Goal: Task Accomplishment & Management: Manage account settings

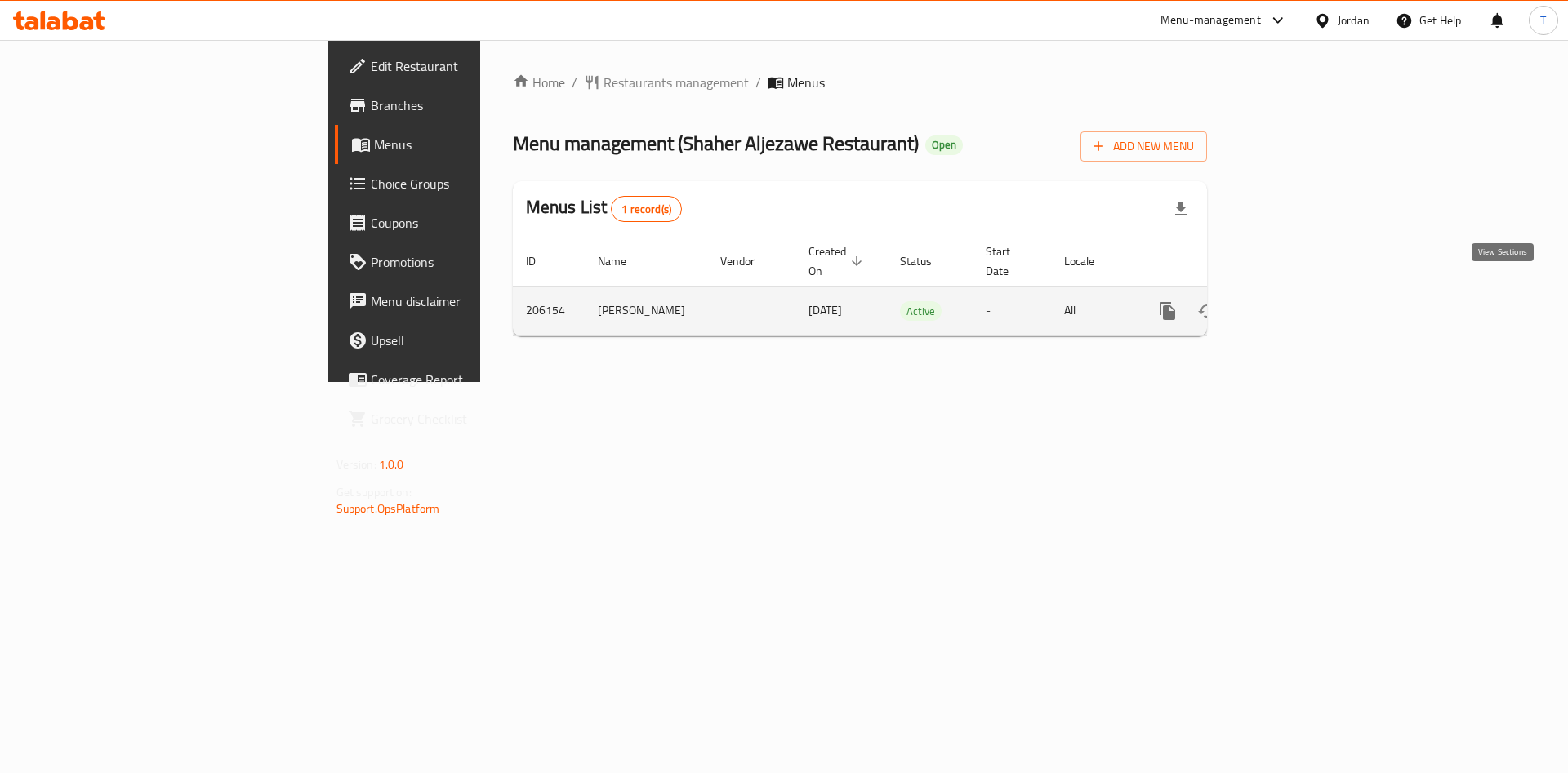
click at [1296, 302] on icon "enhanced table" at bounding box center [1285, 311] width 20 height 20
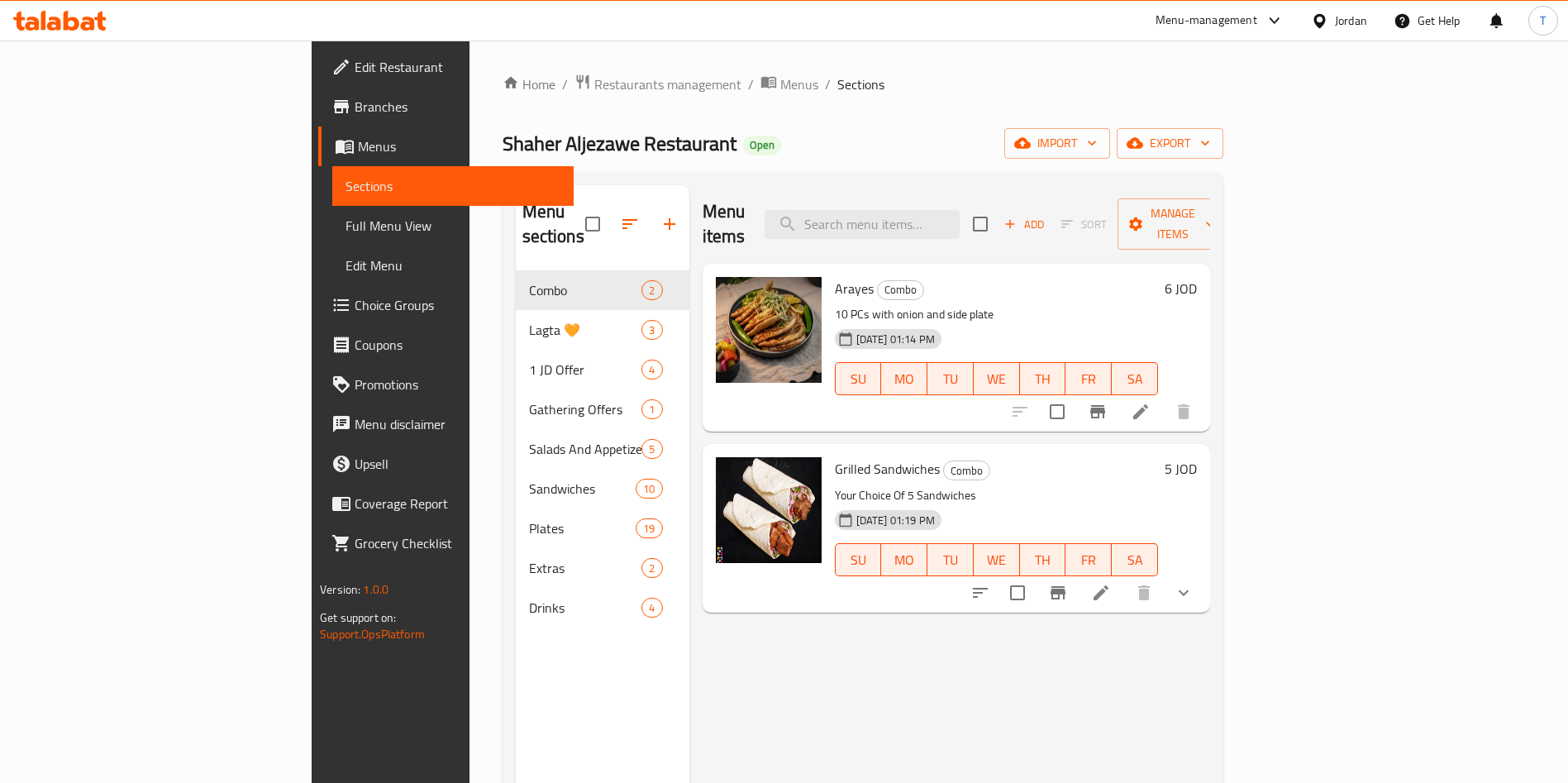
click at [1164, 397] on li at bounding box center [1141, 412] width 46 height 30
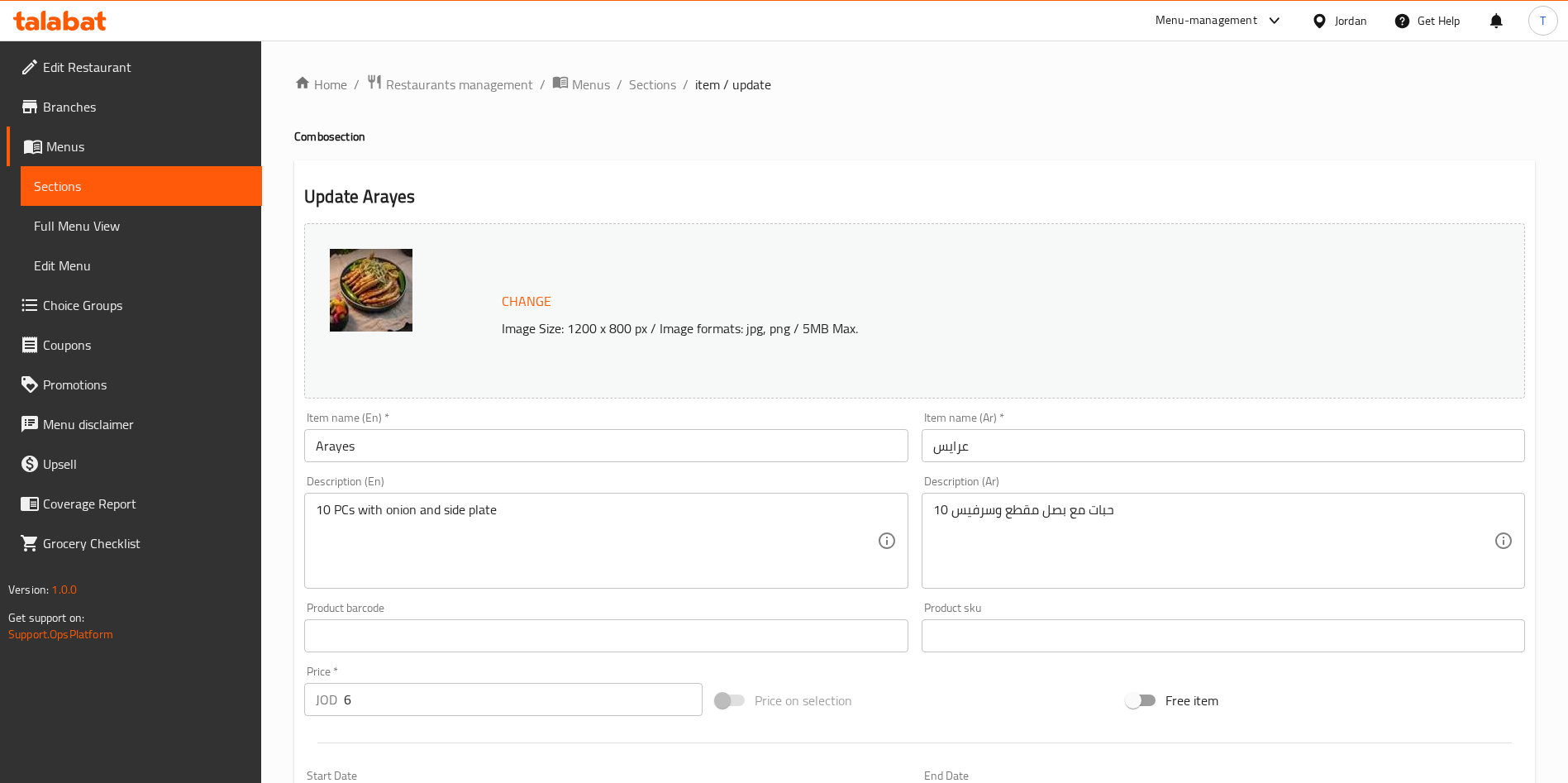
click at [394, 451] on input "Arayes" at bounding box center [606, 446] width 603 height 33
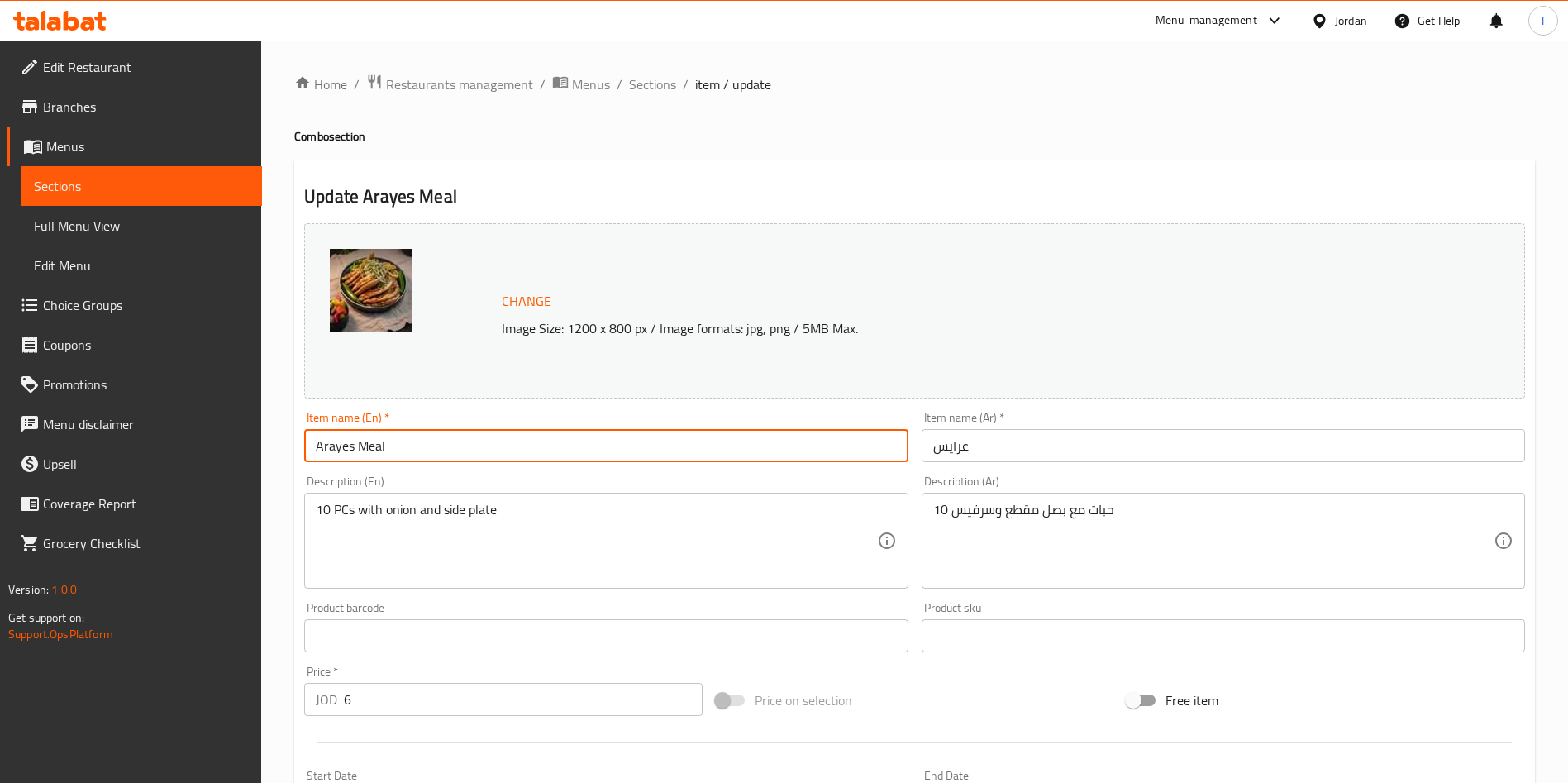
type input "Arayes Meal"
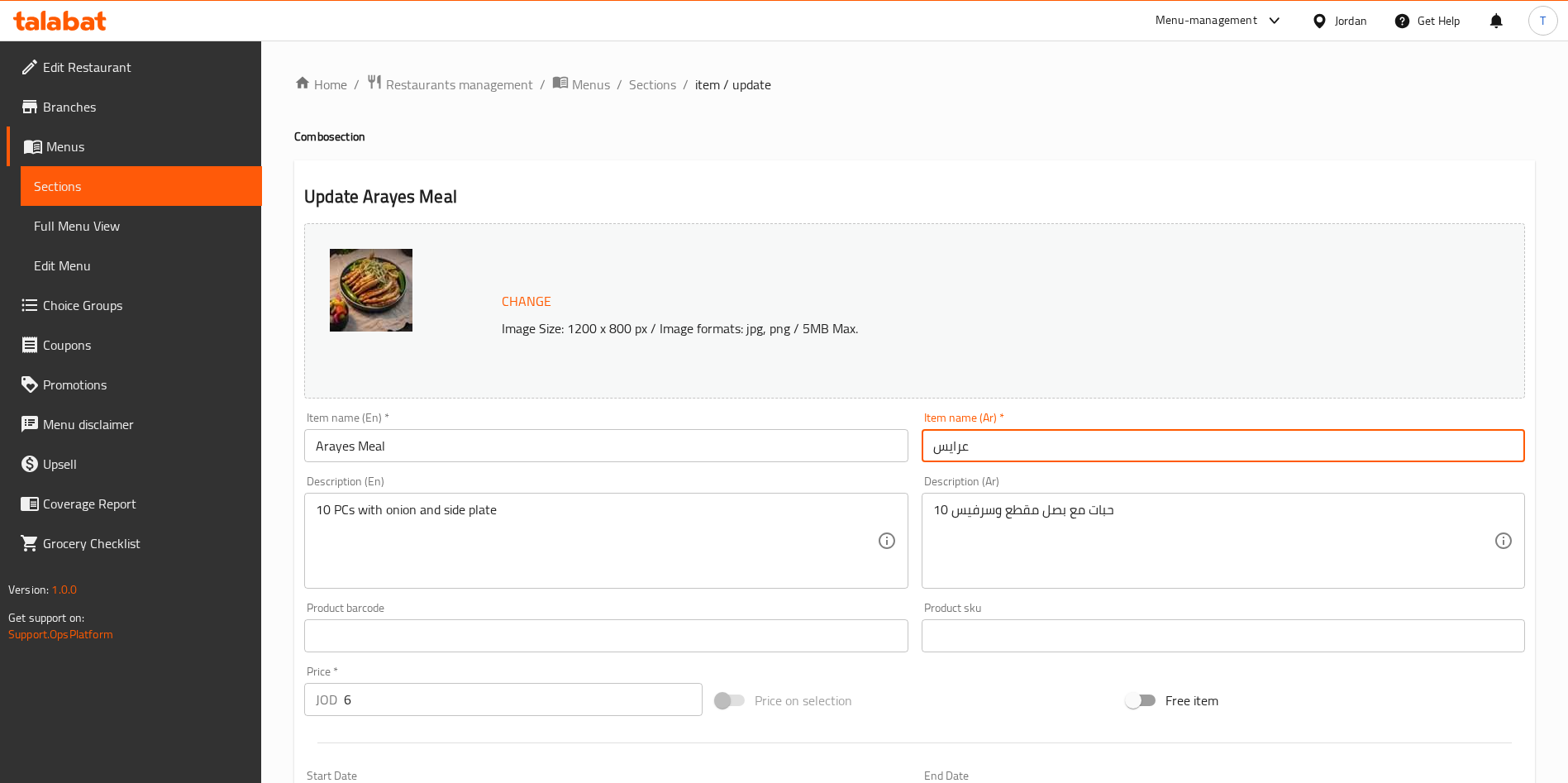
click at [996, 449] on input "عرايس" at bounding box center [1224, 446] width 603 height 33
click at [935, 449] on input "عرايس" at bounding box center [1224, 446] width 603 height 33
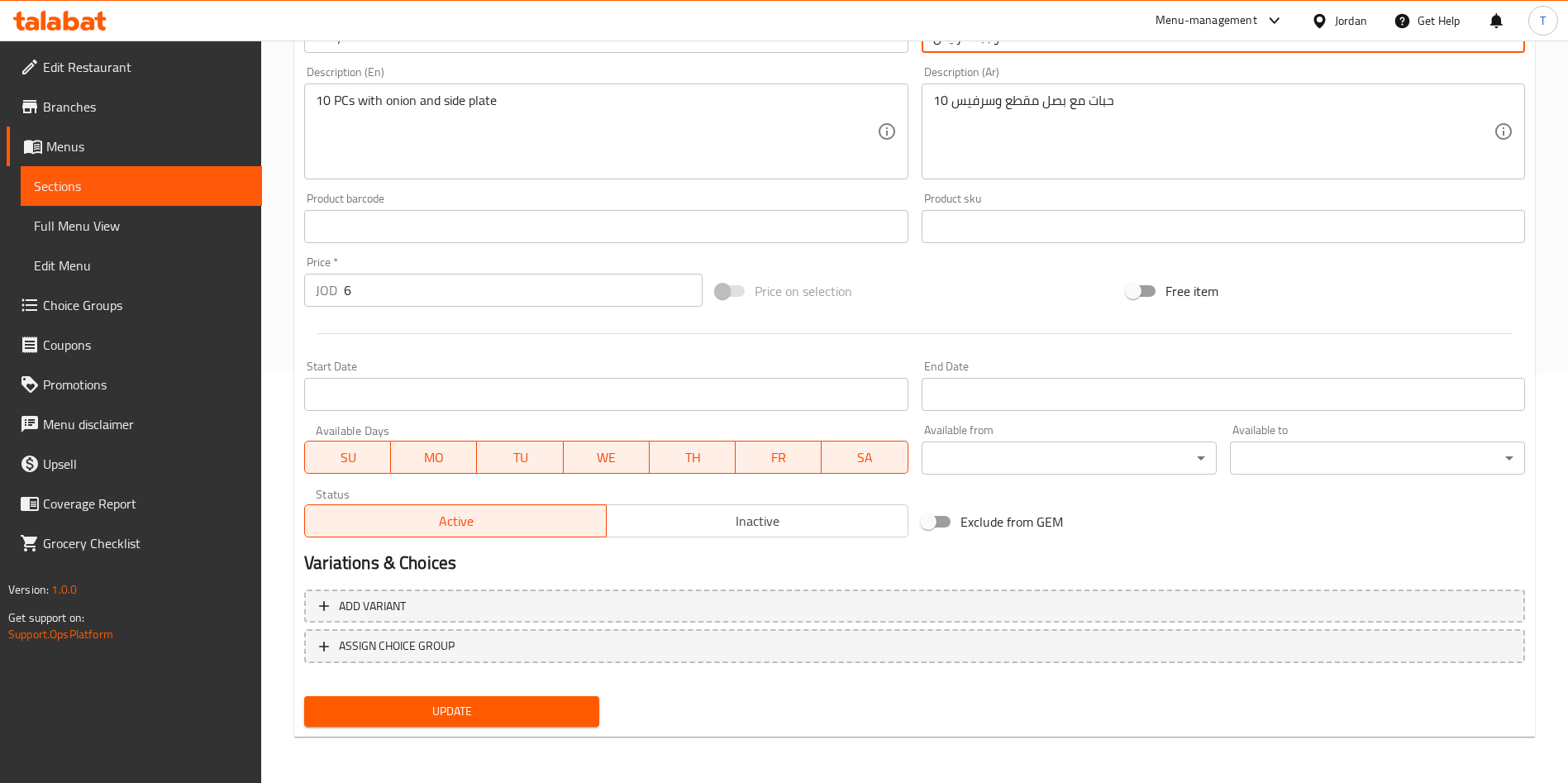
scroll to position [410, 0]
type input "وجبة عرايس"
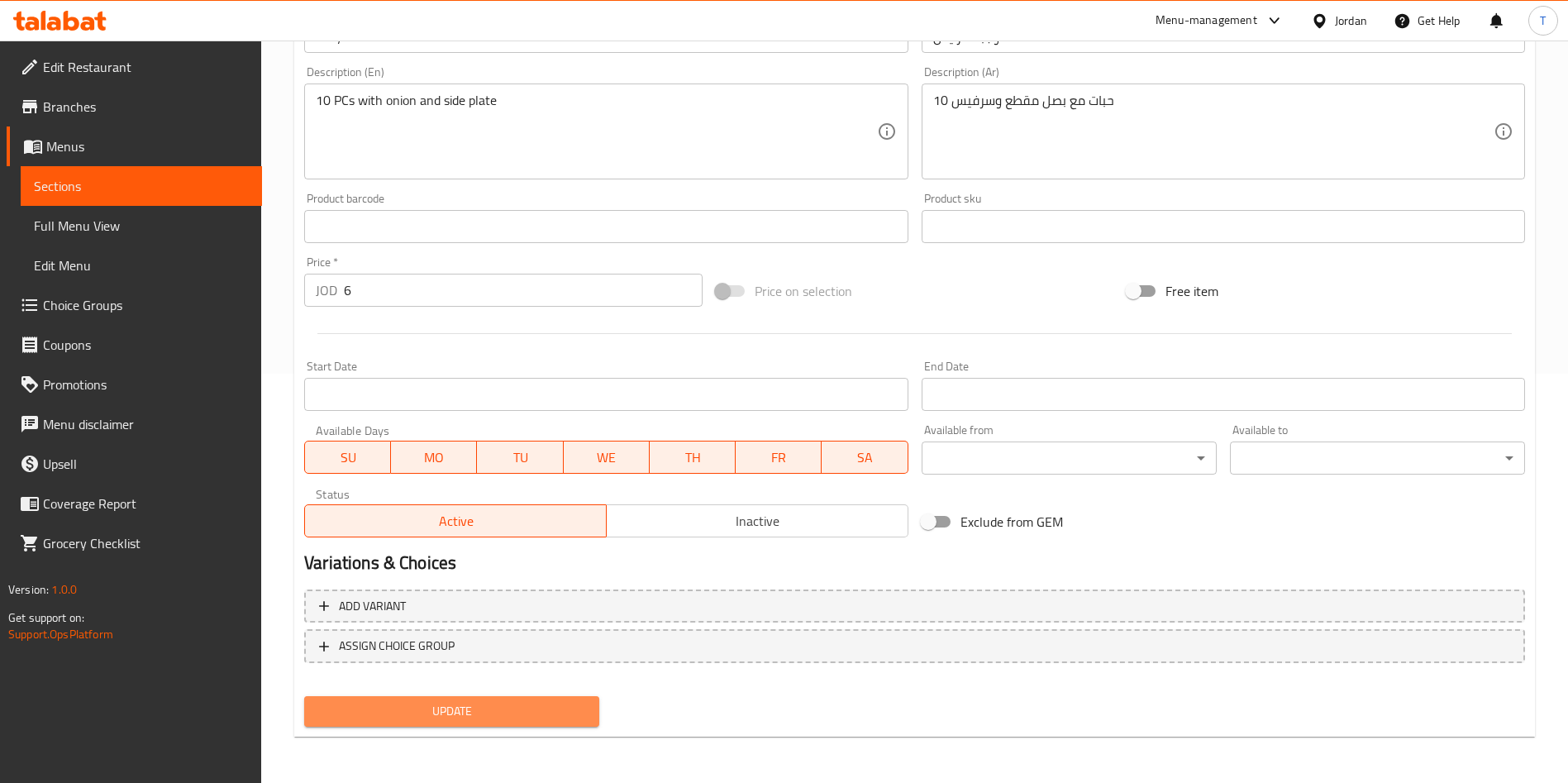
click at [577, 718] on span "Update" at bounding box center [451, 711] width 269 height 20
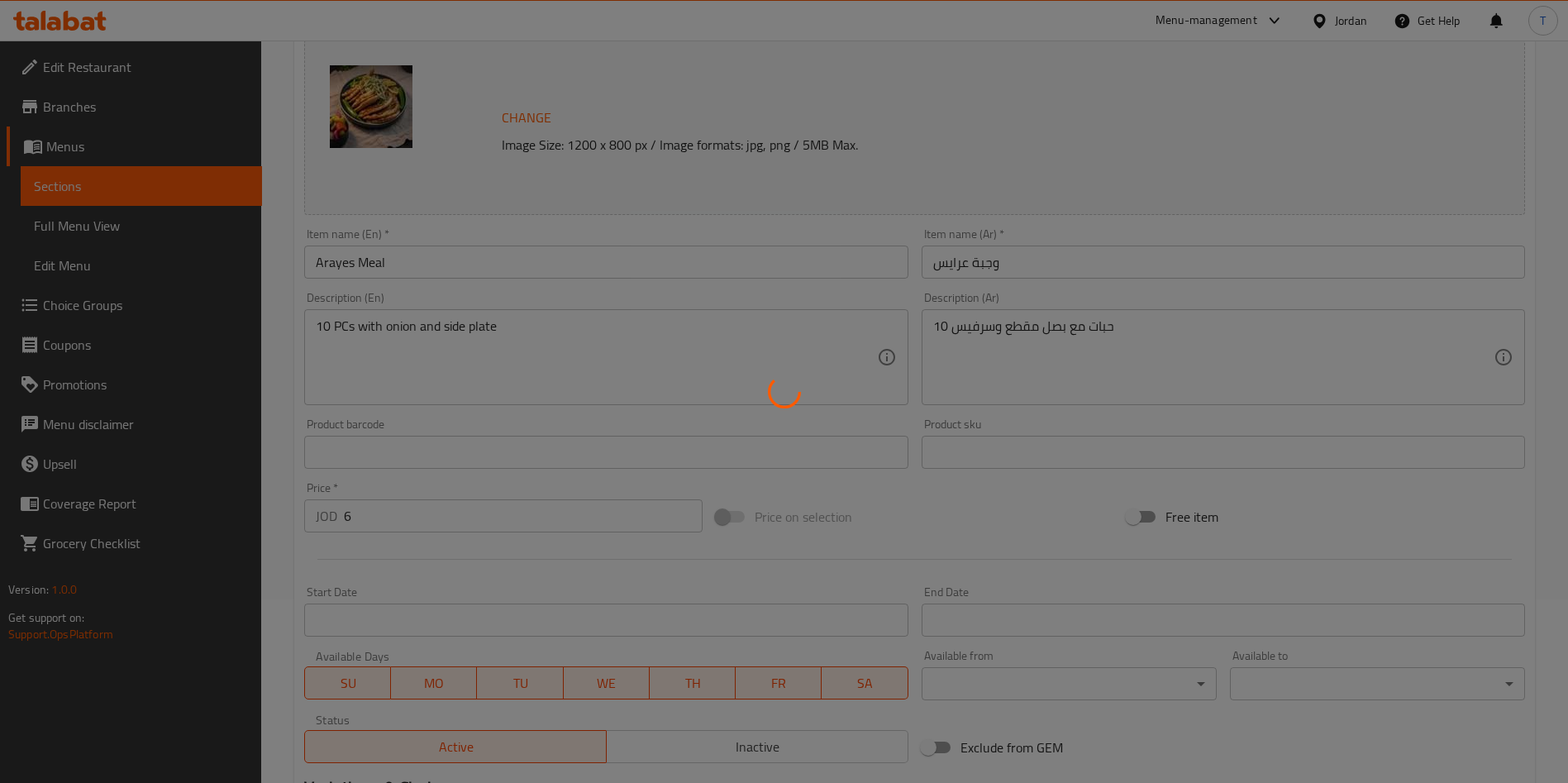
scroll to position [0, 0]
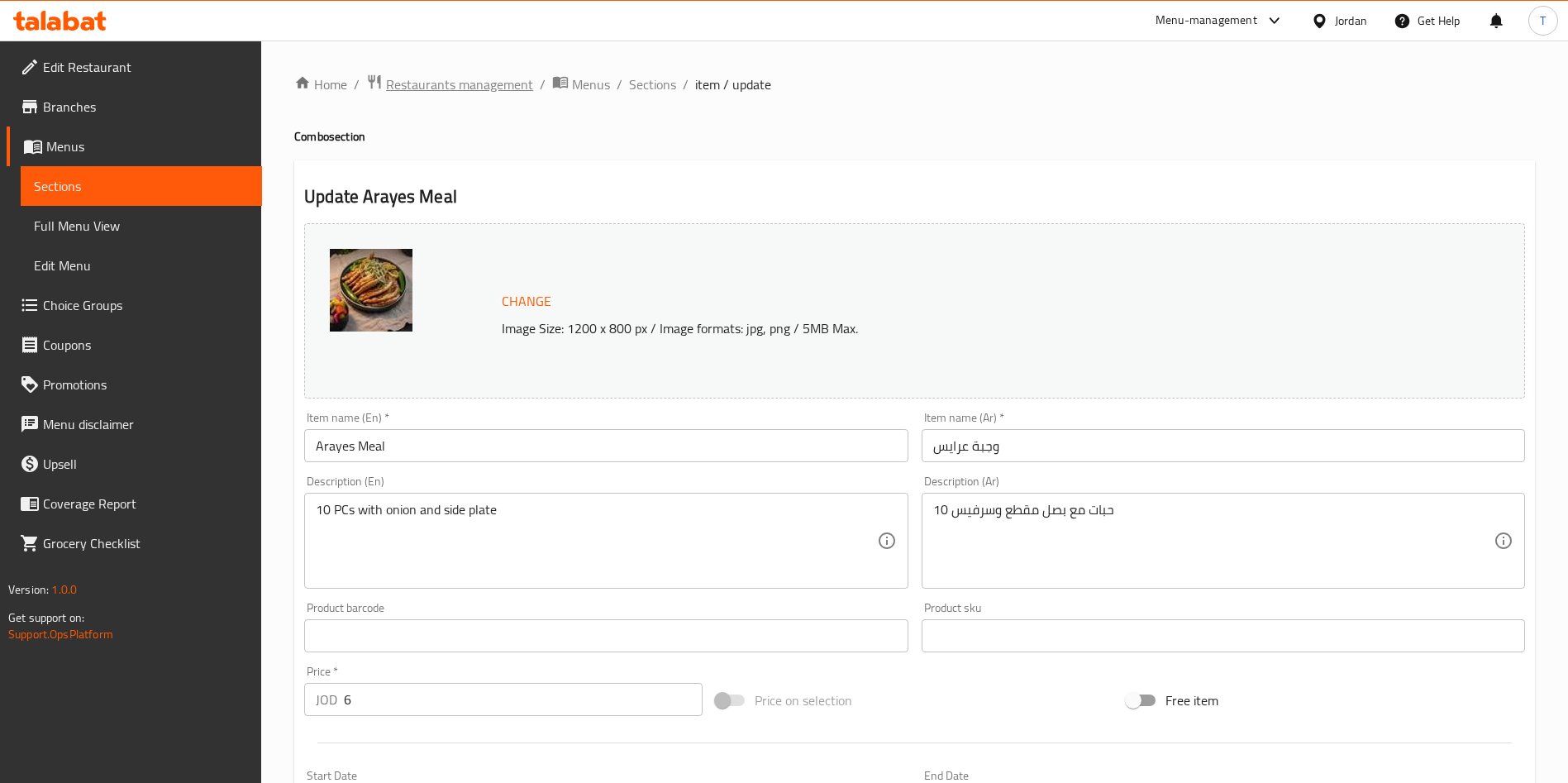
click at [473, 75] on span "Restaurants management" at bounding box center [460, 84] width 147 height 20
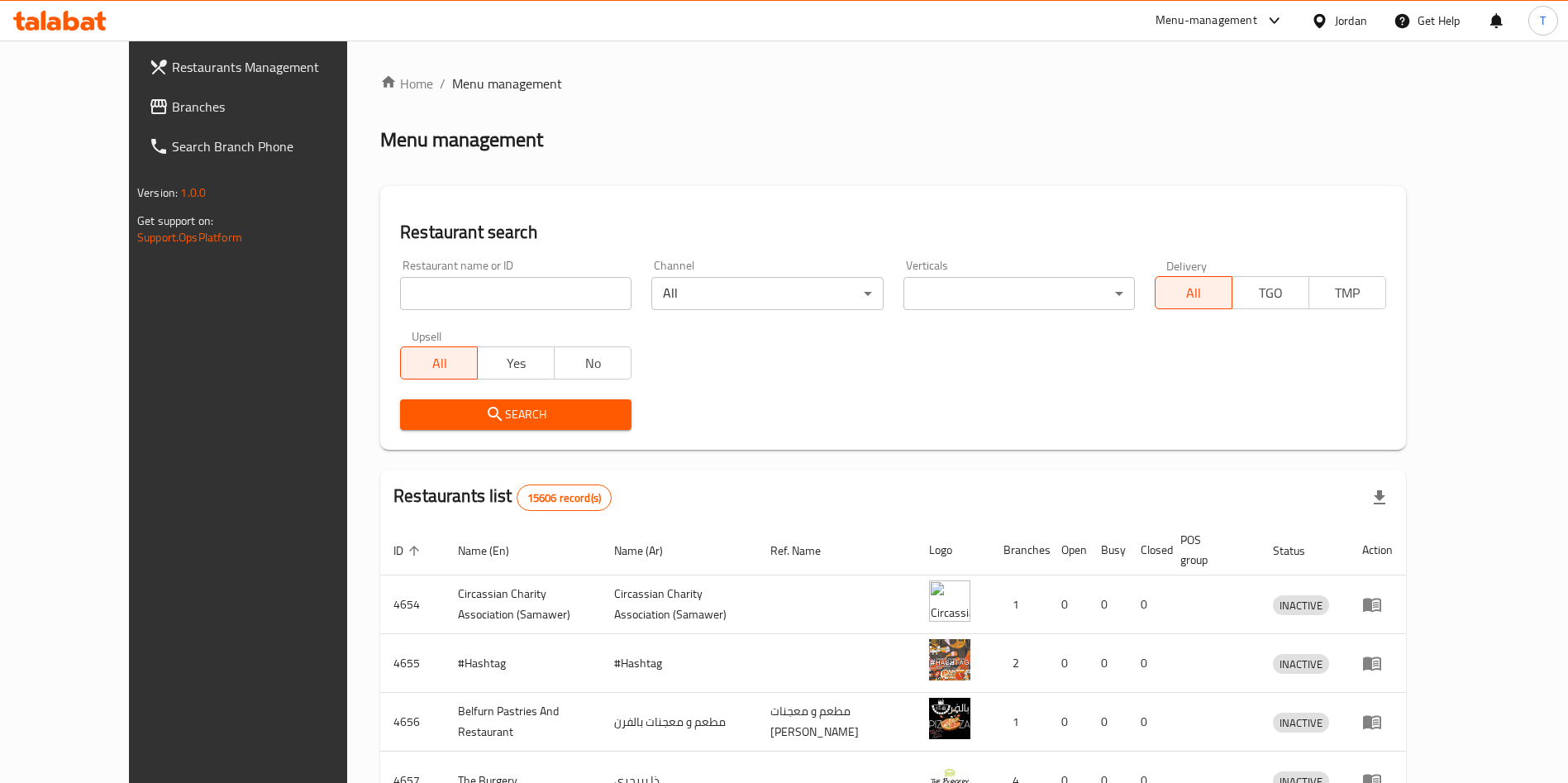
click at [464, 300] on input "search" at bounding box center [516, 293] width 231 height 33
type input "grand mix"
click button "Search" at bounding box center [516, 415] width 231 height 31
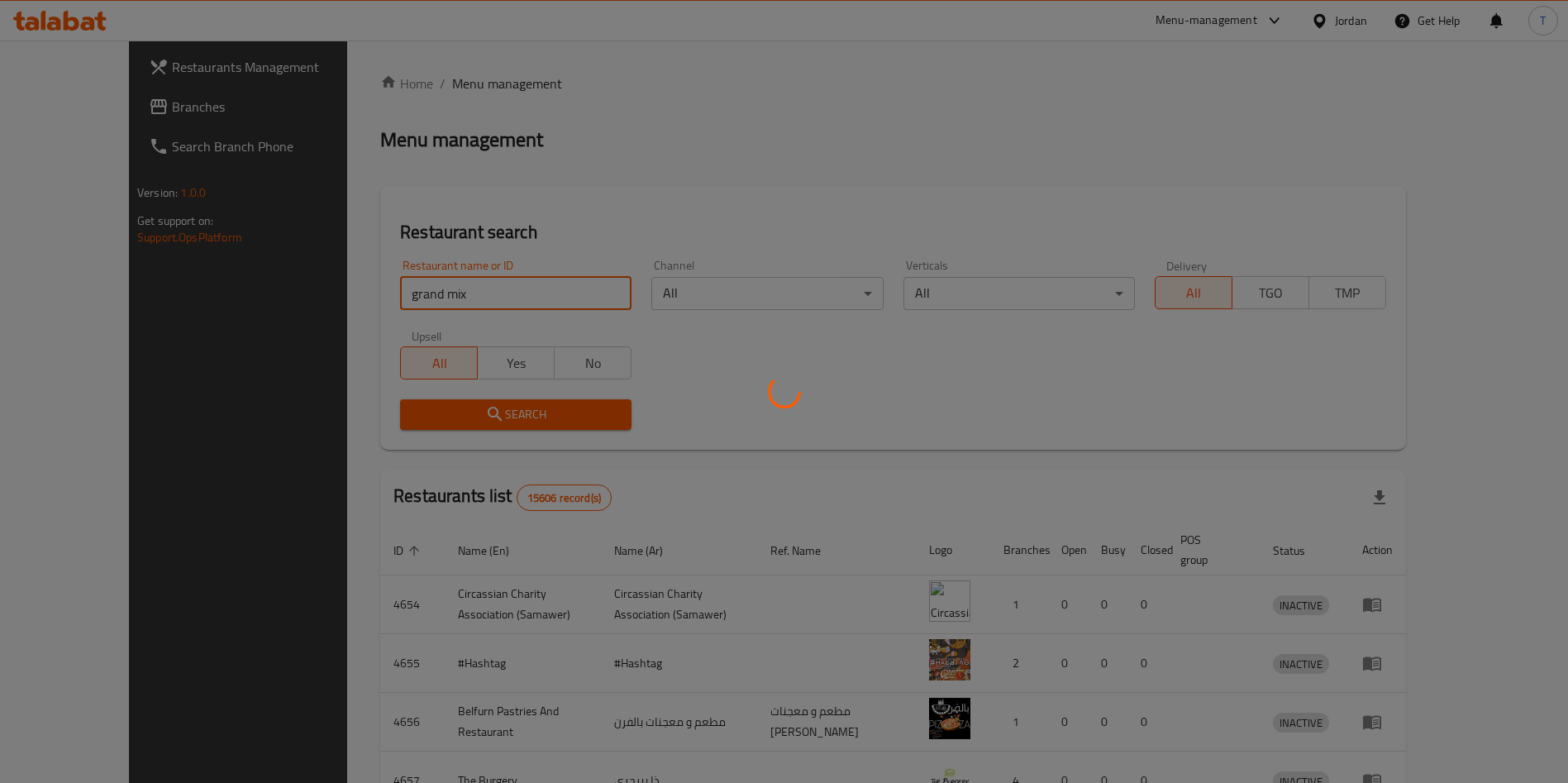
click button "Search" at bounding box center [516, 415] width 231 height 31
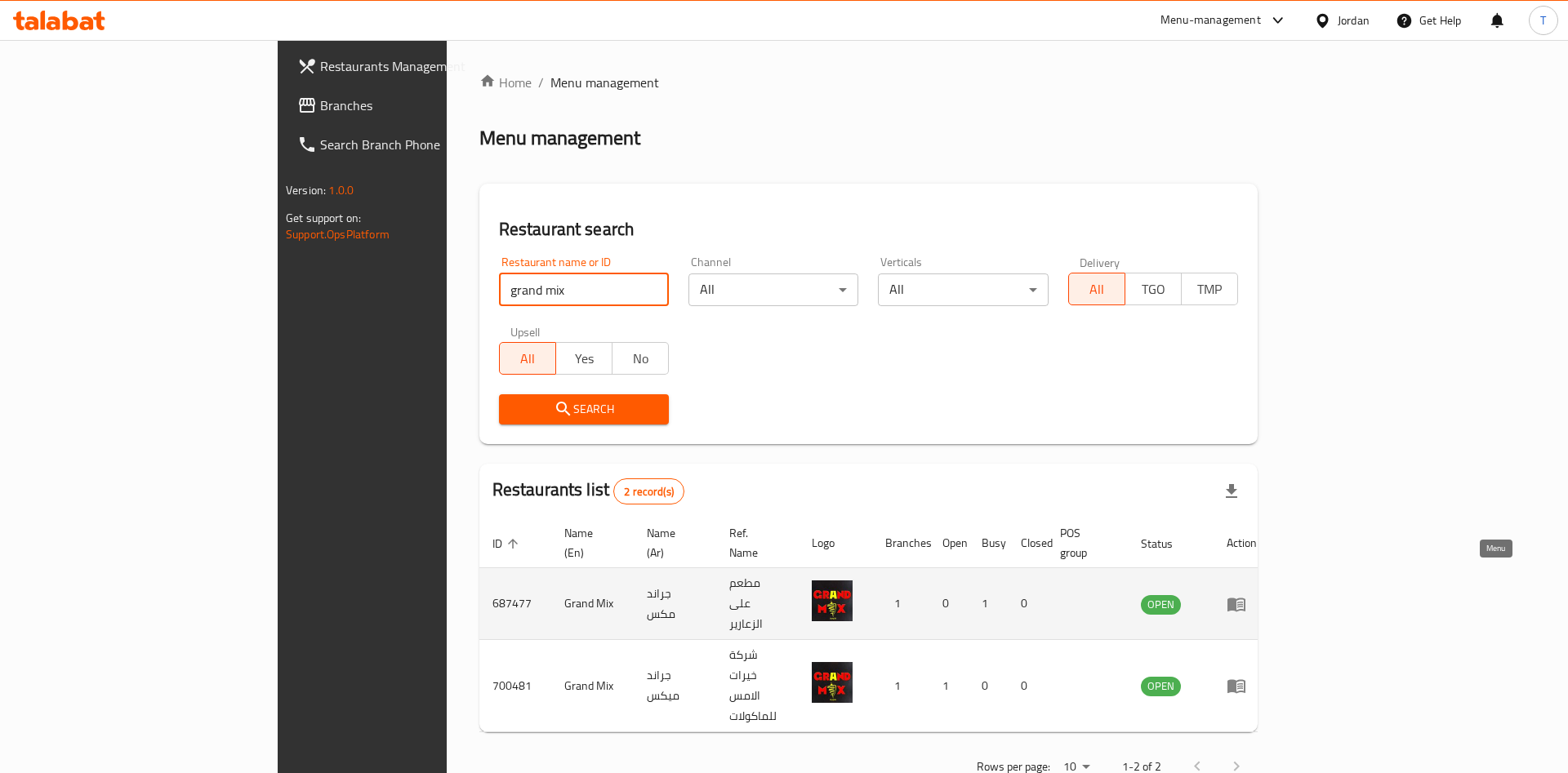
click at [1245, 598] on icon "enhanced table" at bounding box center [1236, 605] width 18 height 14
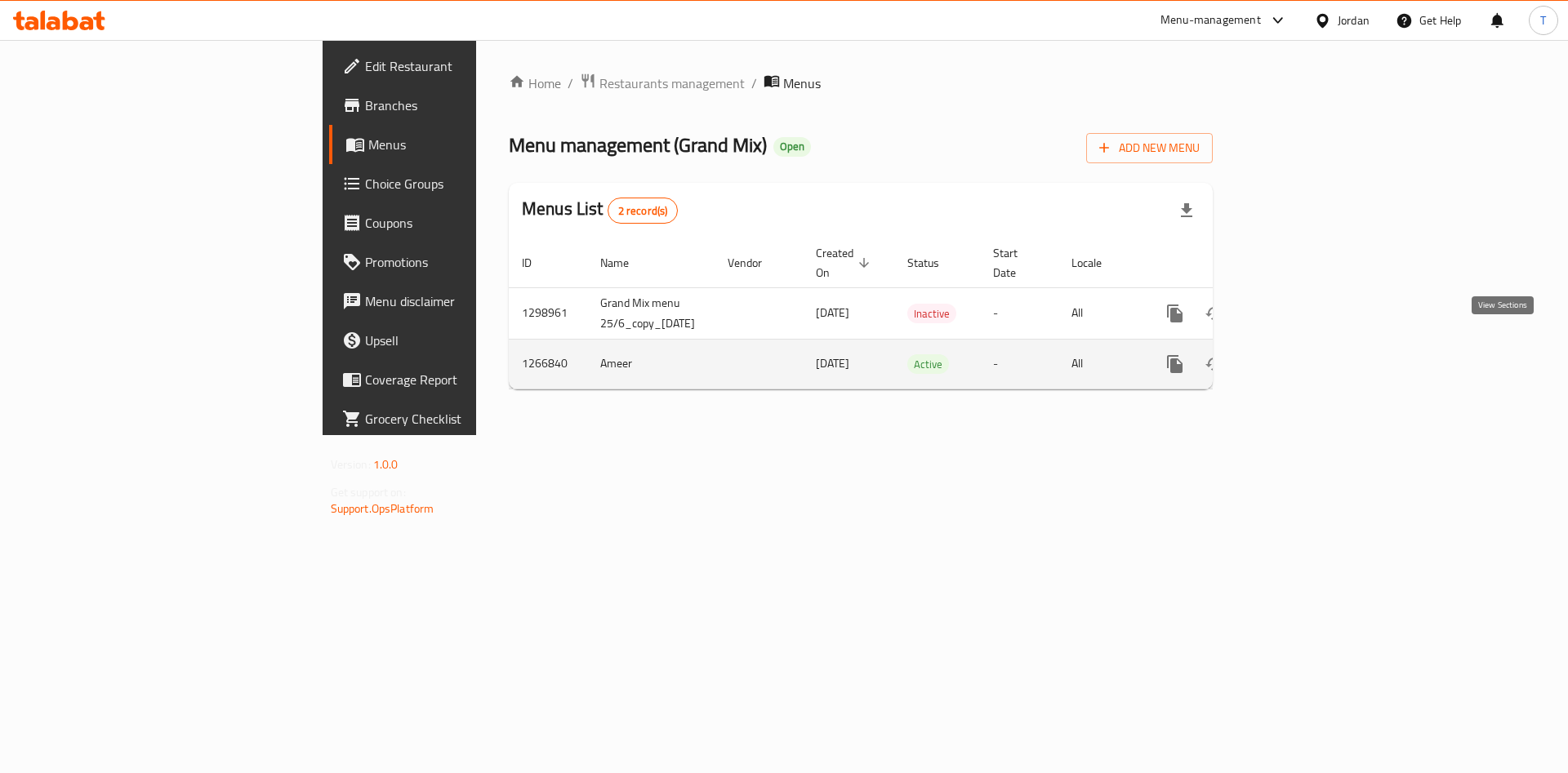
click at [1300, 357] on icon "enhanced table" at bounding box center [1292, 364] width 14 height 14
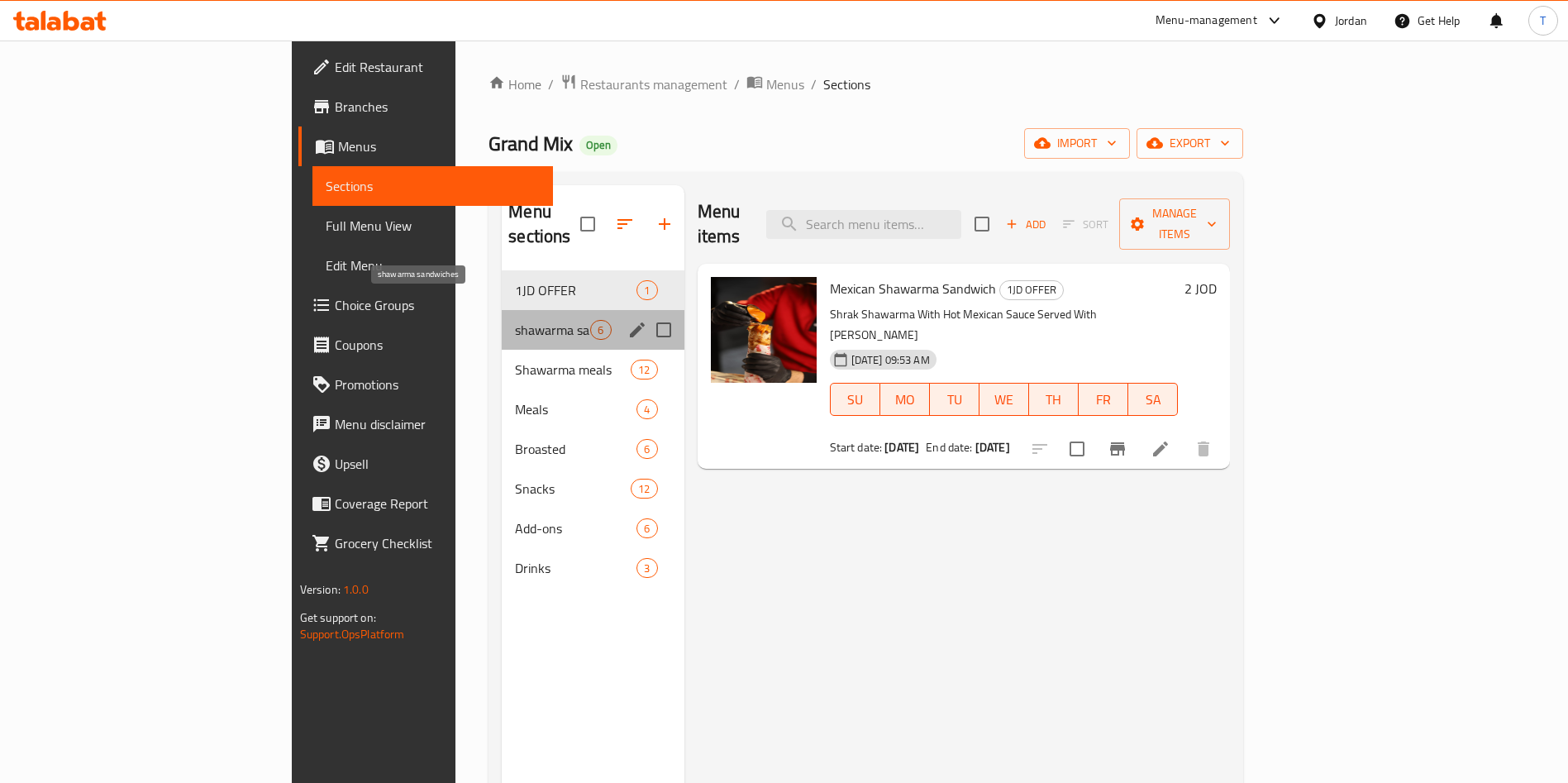
click at [515, 320] on span "shawarma sandwiches" at bounding box center [552, 330] width 75 height 20
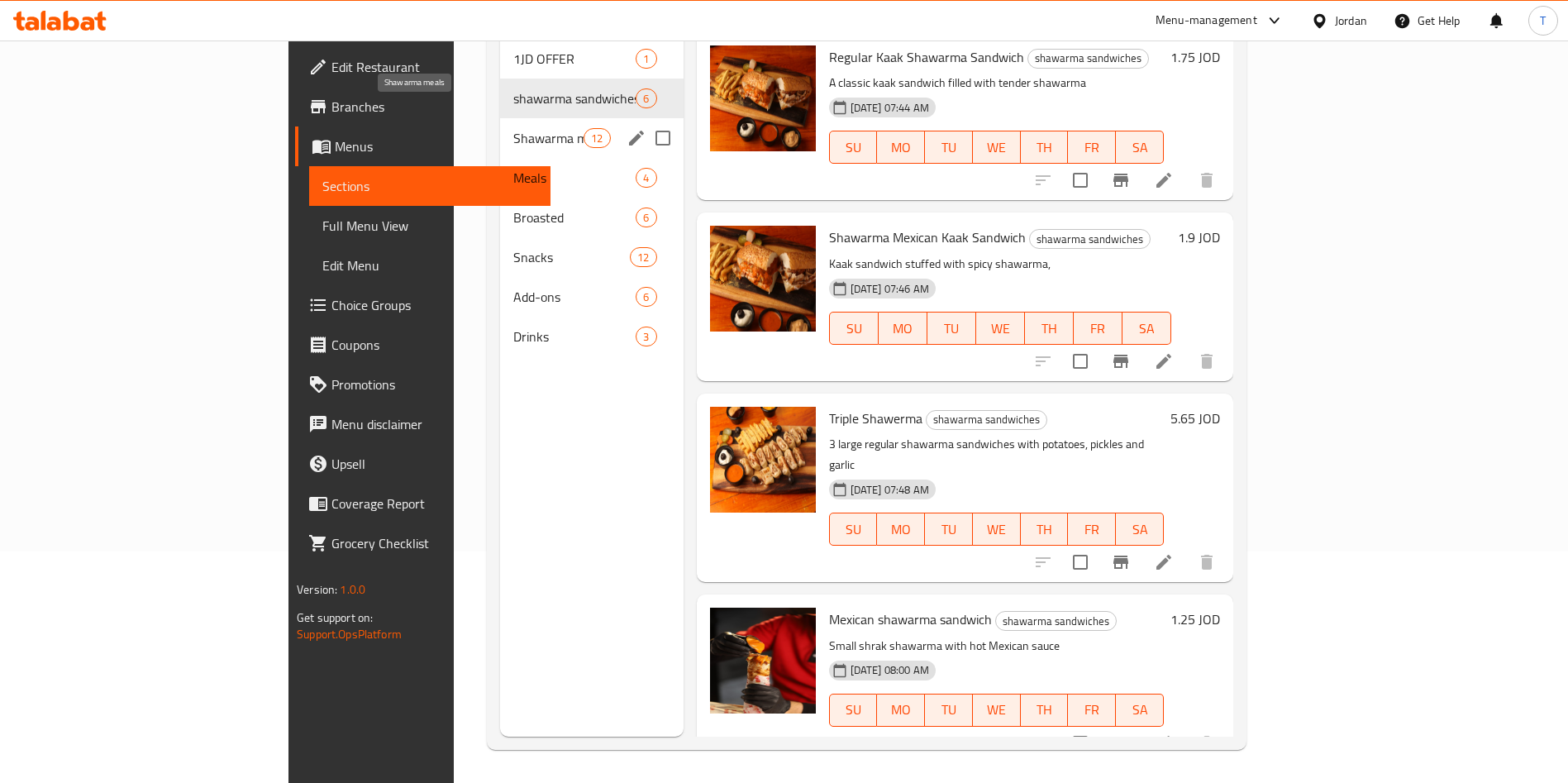
click at [514, 128] on span "Shawarma meals" at bounding box center [548, 138] width 70 height 20
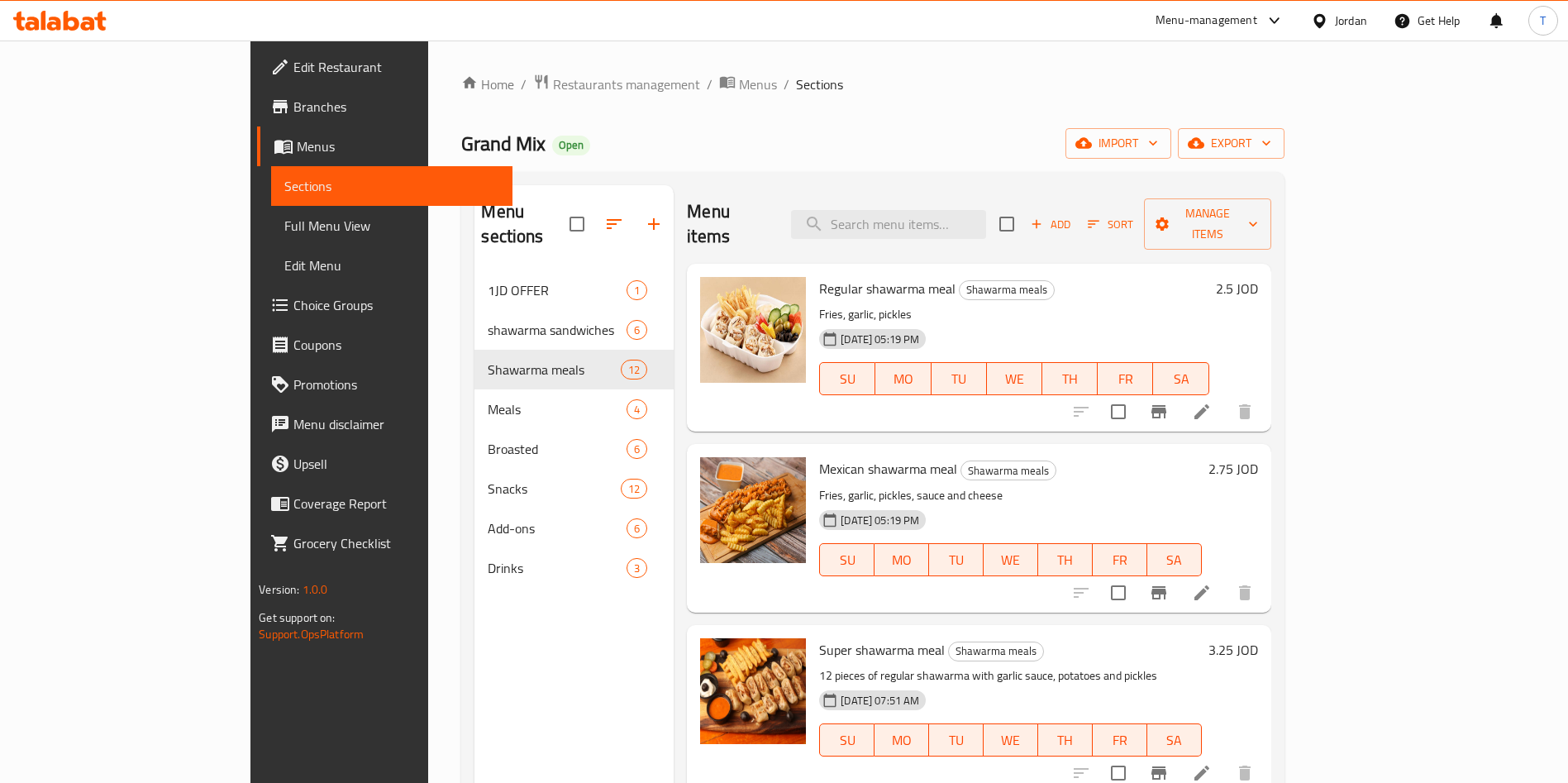
click at [1212, 402] on icon at bounding box center [1202, 412] width 20 height 20
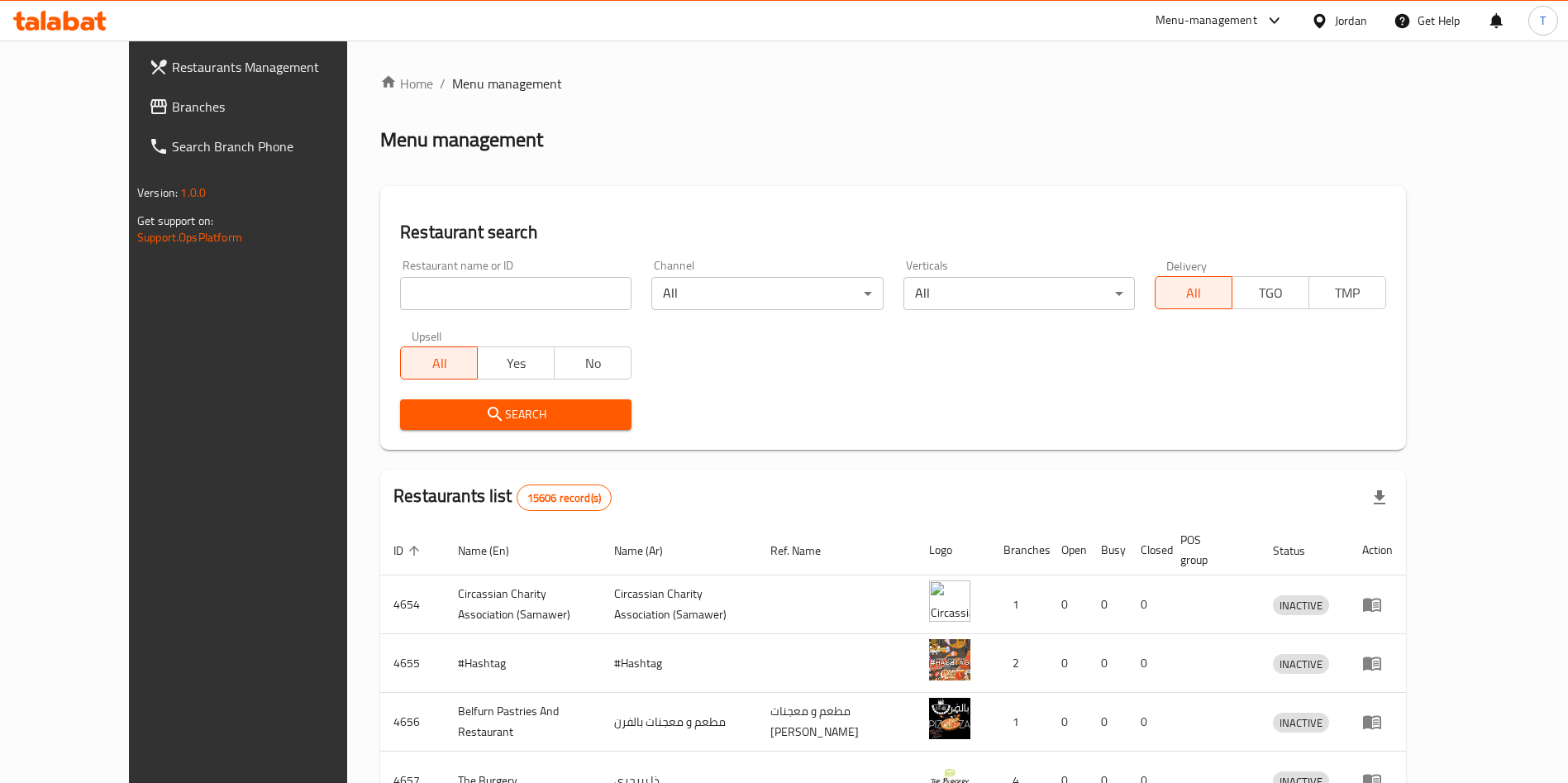
click at [516, 300] on input "search" at bounding box center [516, 293] width 231 height 33
type input "grand mix"
click button "Search" at bounding box center [516, 415] width 231 height 31
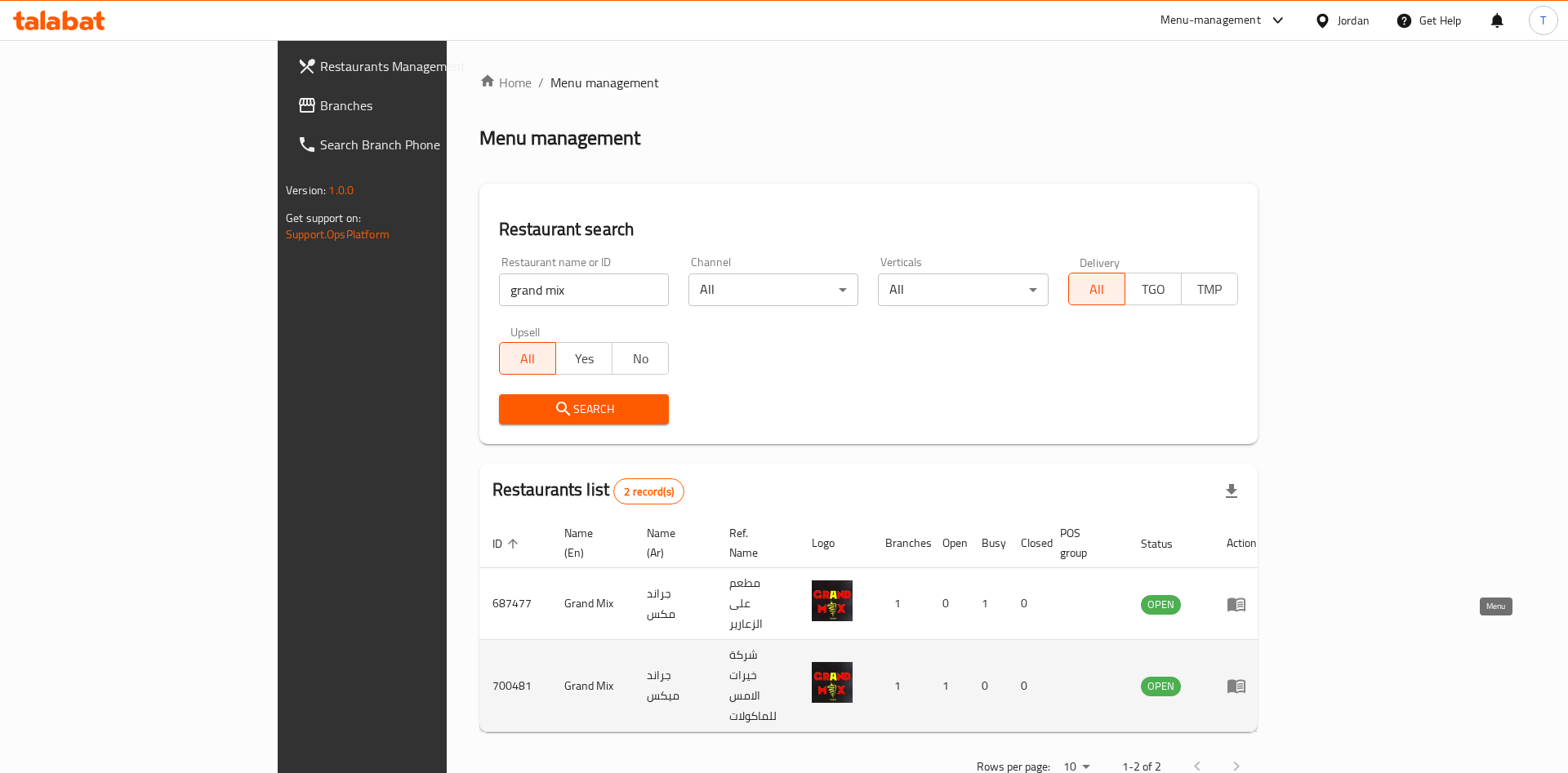
click at [1245, 681] on icon "enhanced table" at bounding box center [1236, 687] width 18 height 14
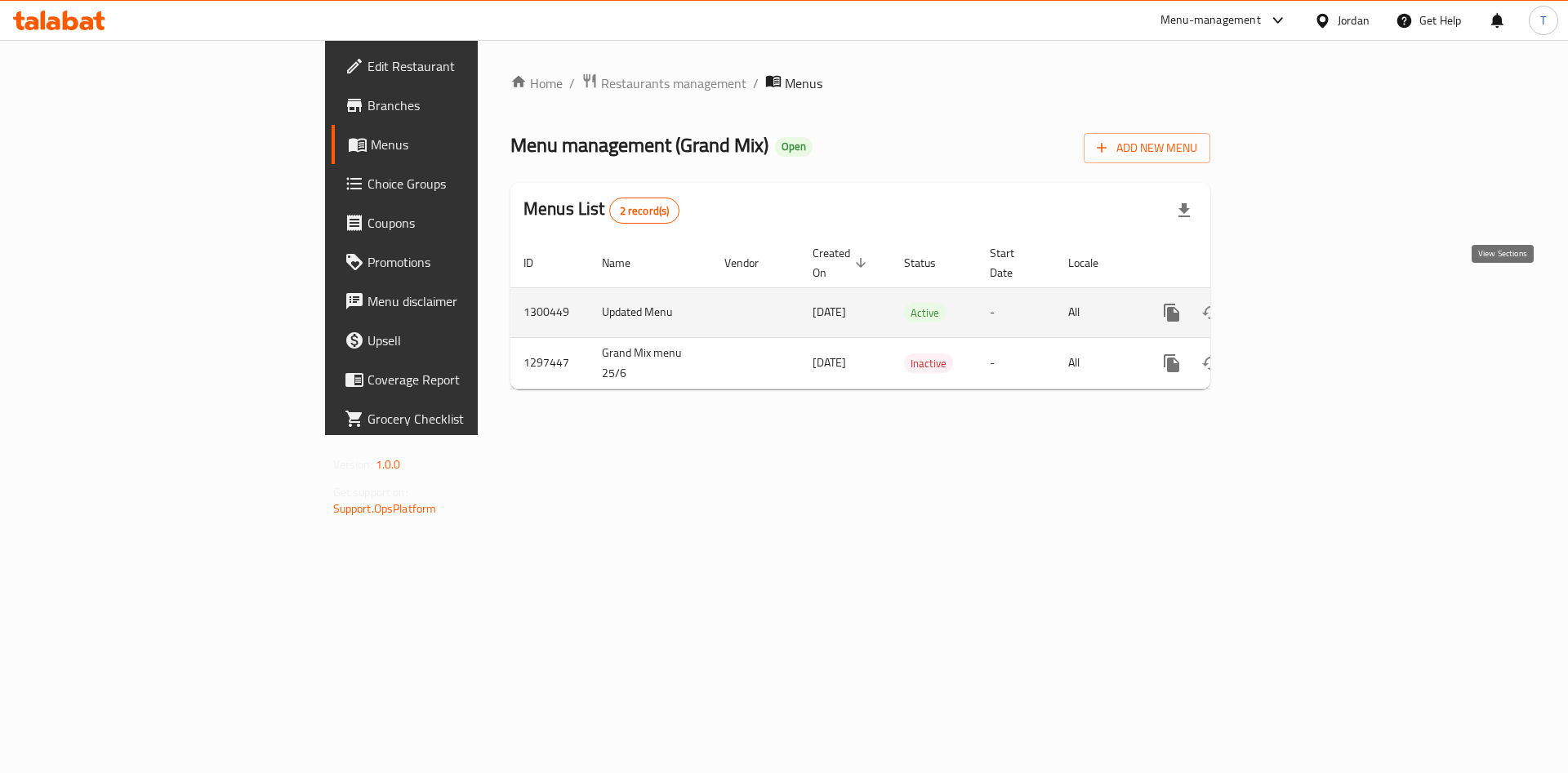
click at [1309, 293] on link "enhanced table" at bounding box center [1289, 312] width 39 height 39
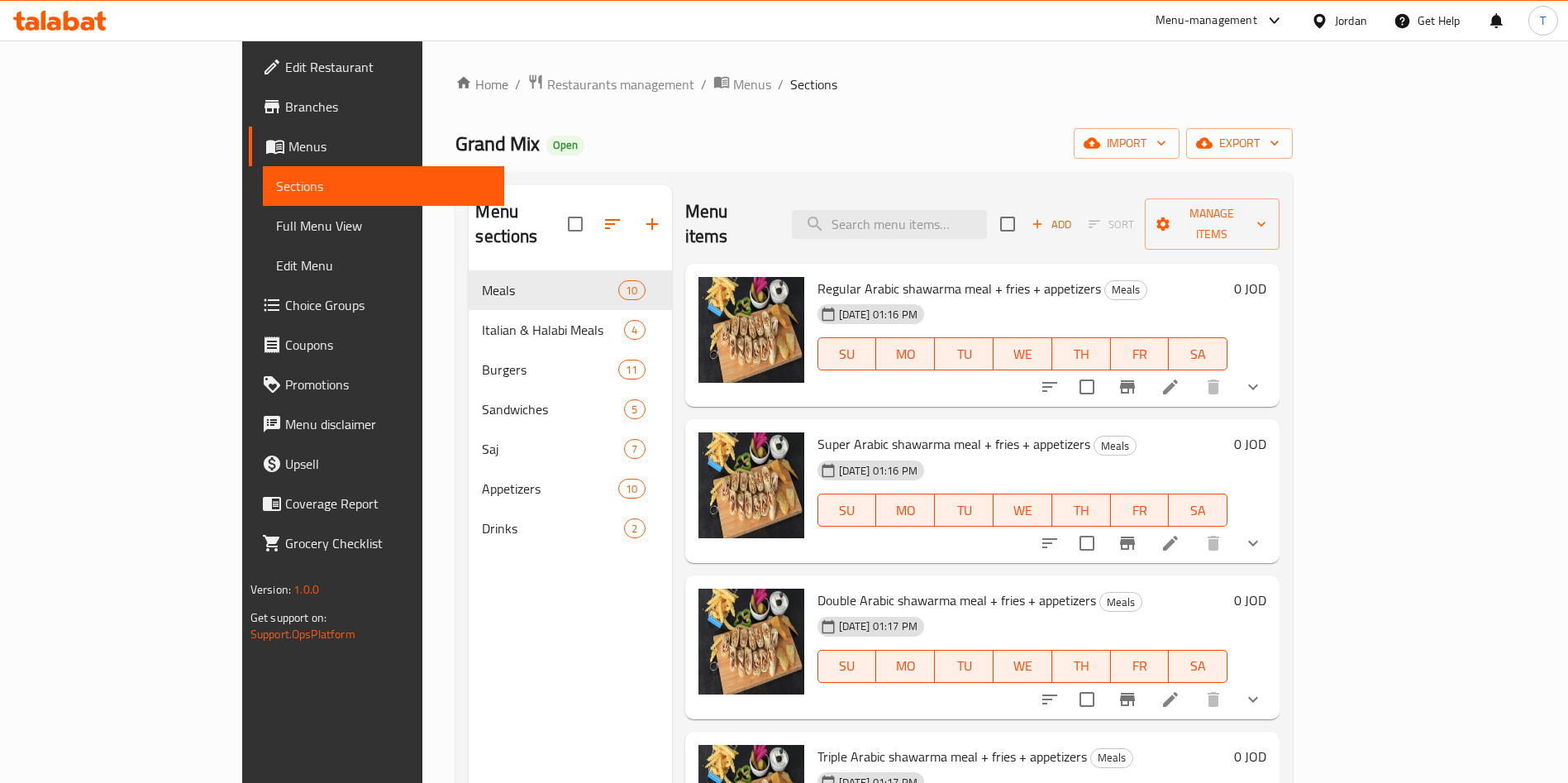
click at [1181, 377] on icon at bounding box center [1170, 387] width 20 height 20
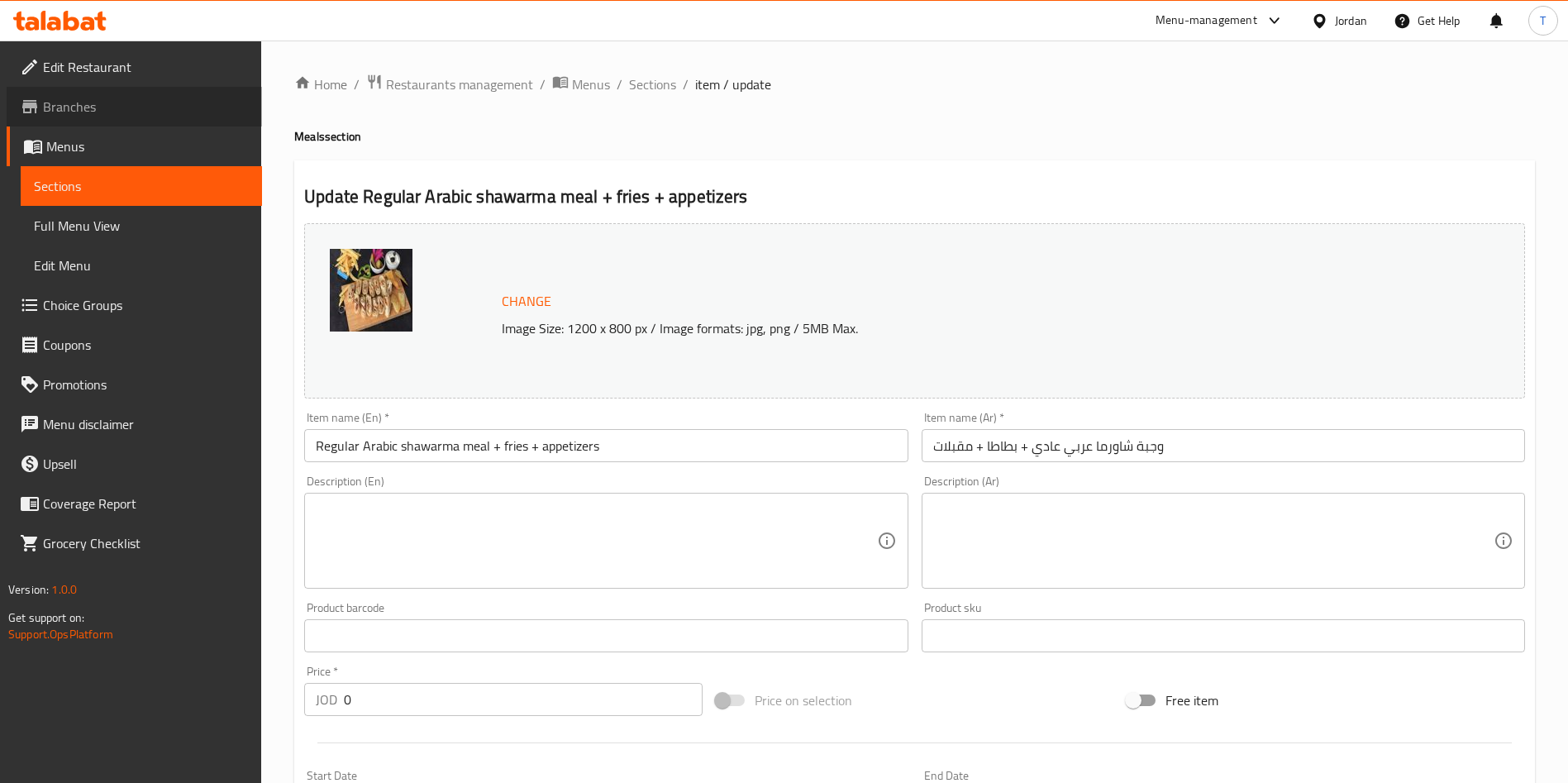
click at [109, 92] on link "Branches" at bounding box center [134, 106] width 255 height 40
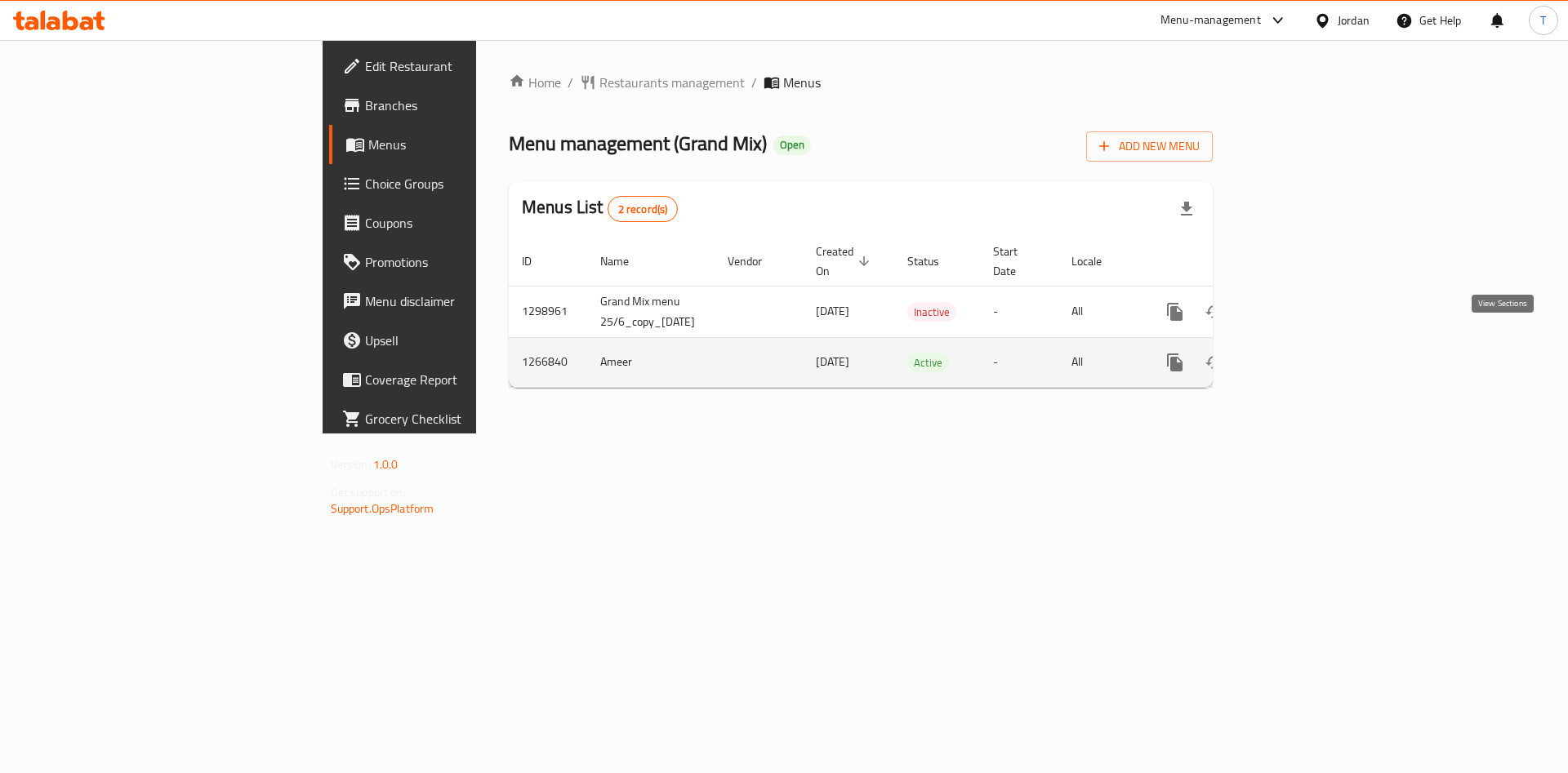
click at [1302, 353] on icon "enhanced table" at bounding box center [1293, 363] width 20 height 20
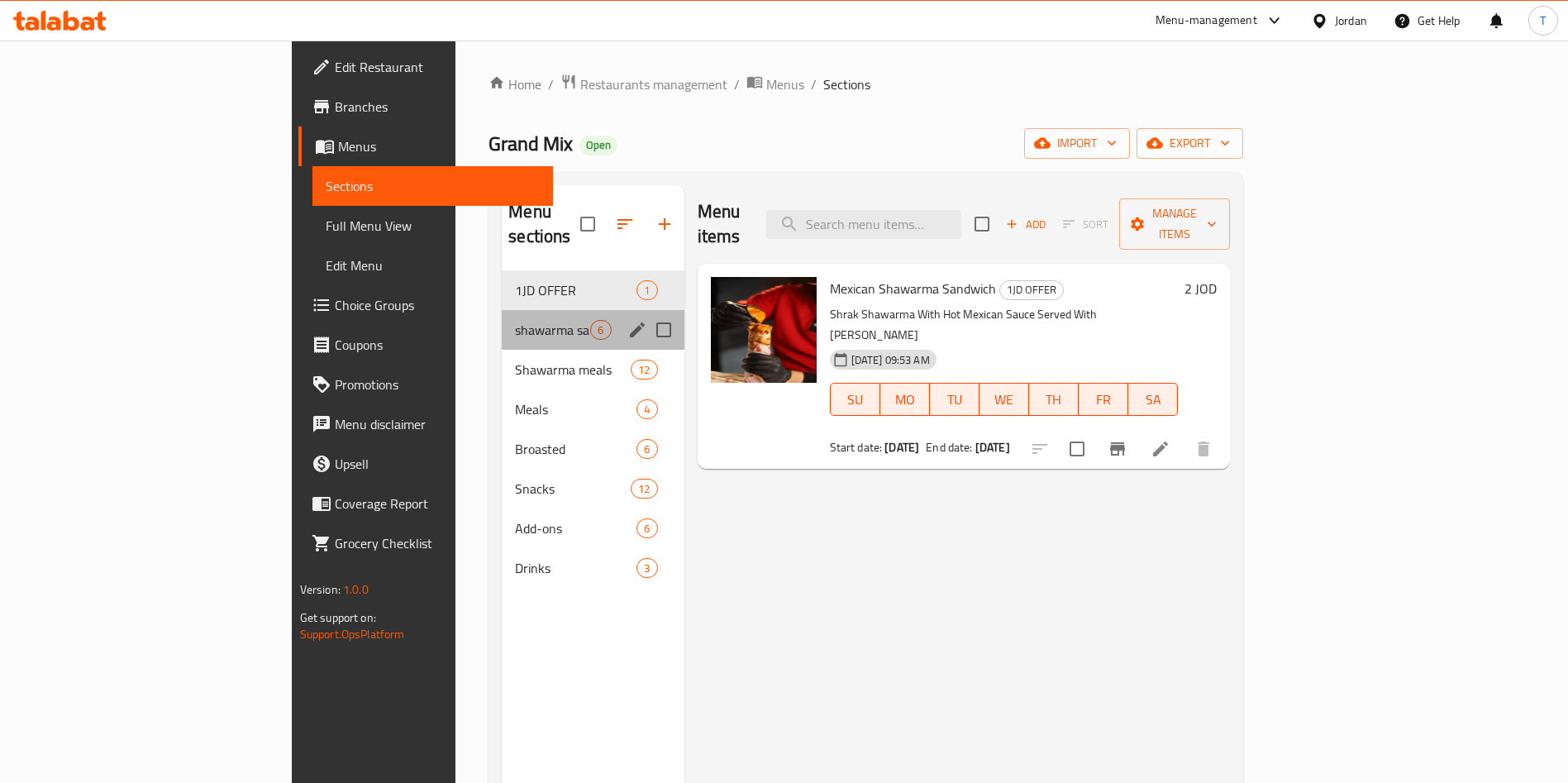
click at [502, 317] on div "shawarma sandwiches 6" at bounding box center [593, 330] width 182 height 40
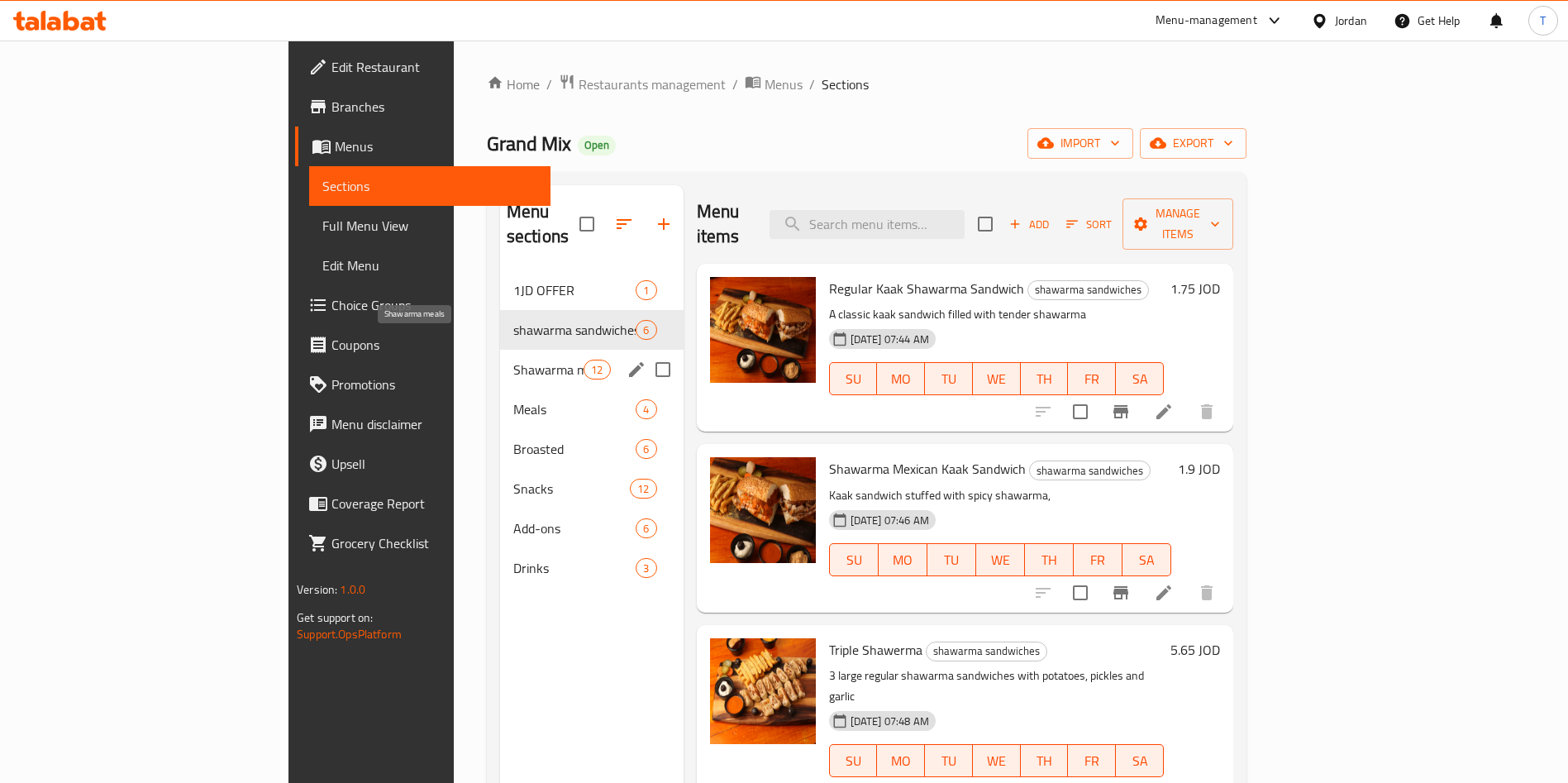
click at [514, 360] on span "Shawarma meals" at bounding box center [548, 369] width 70 height 20
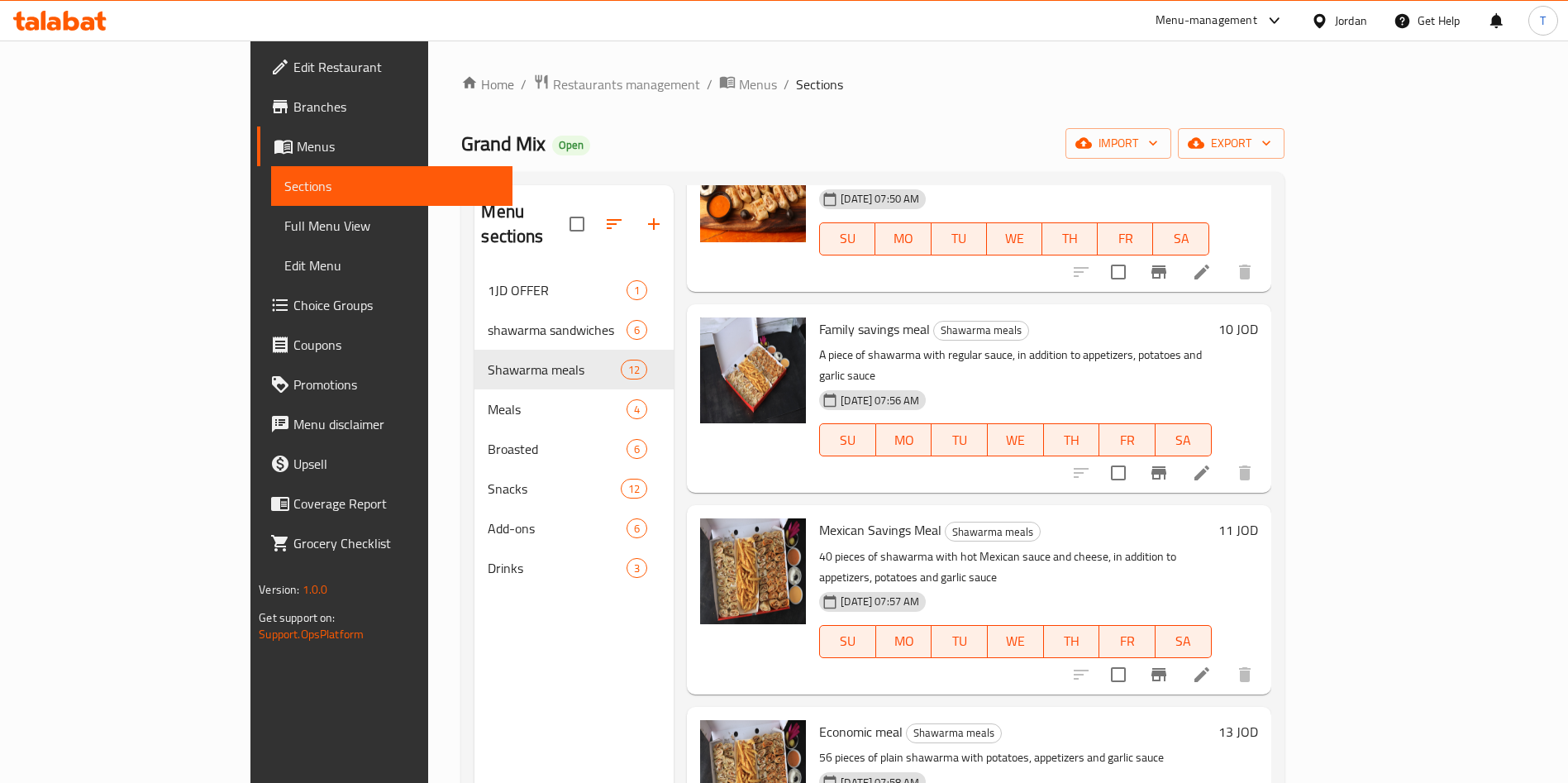
scroll to position [1368, 0]
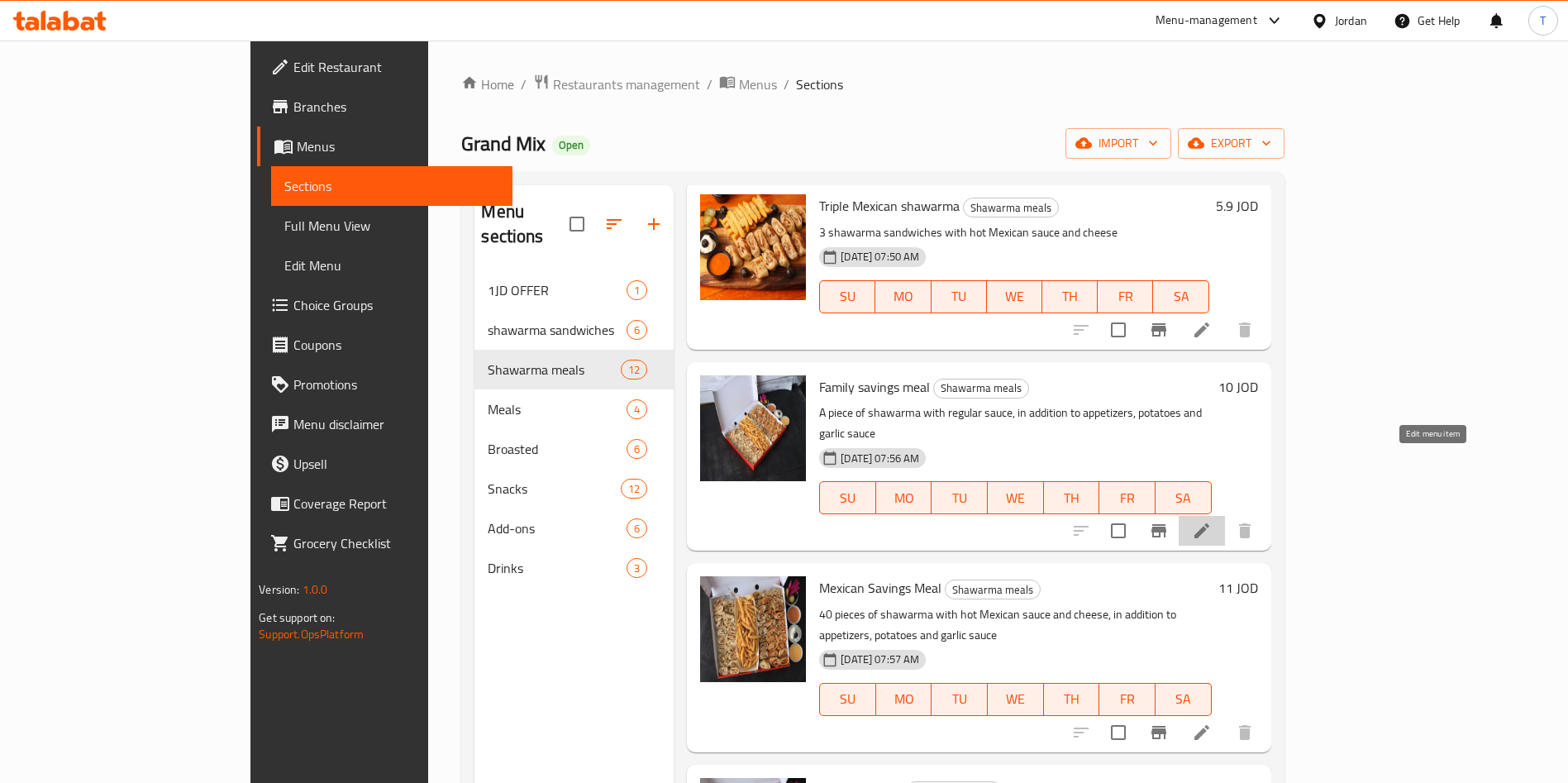
click at [1212, 521] on icon at bounding box center [1202, 530] width 20 height 20
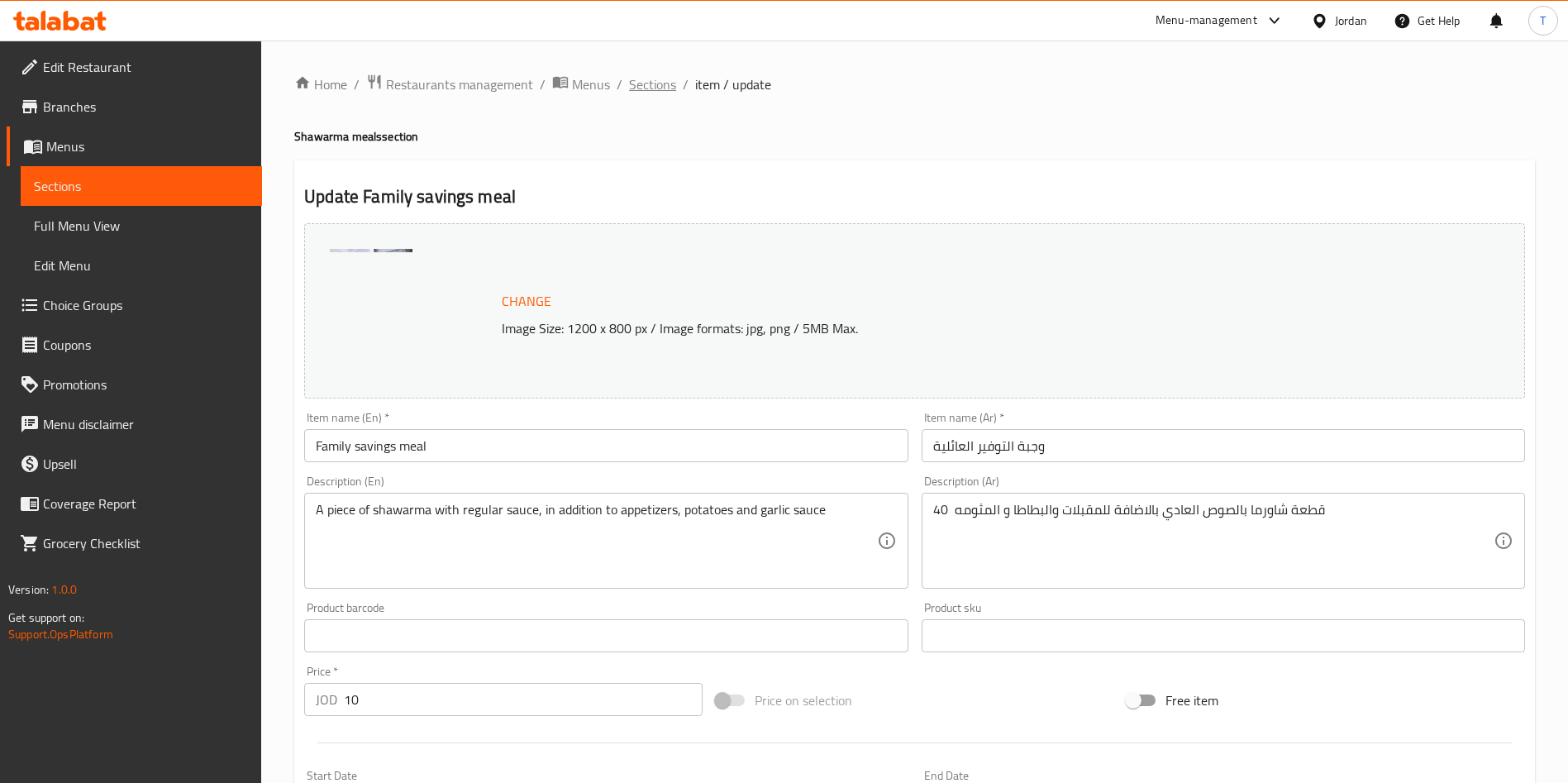
click at [654, 88] on span "Sections" at bounding box center [652, 84] width 47 height 20
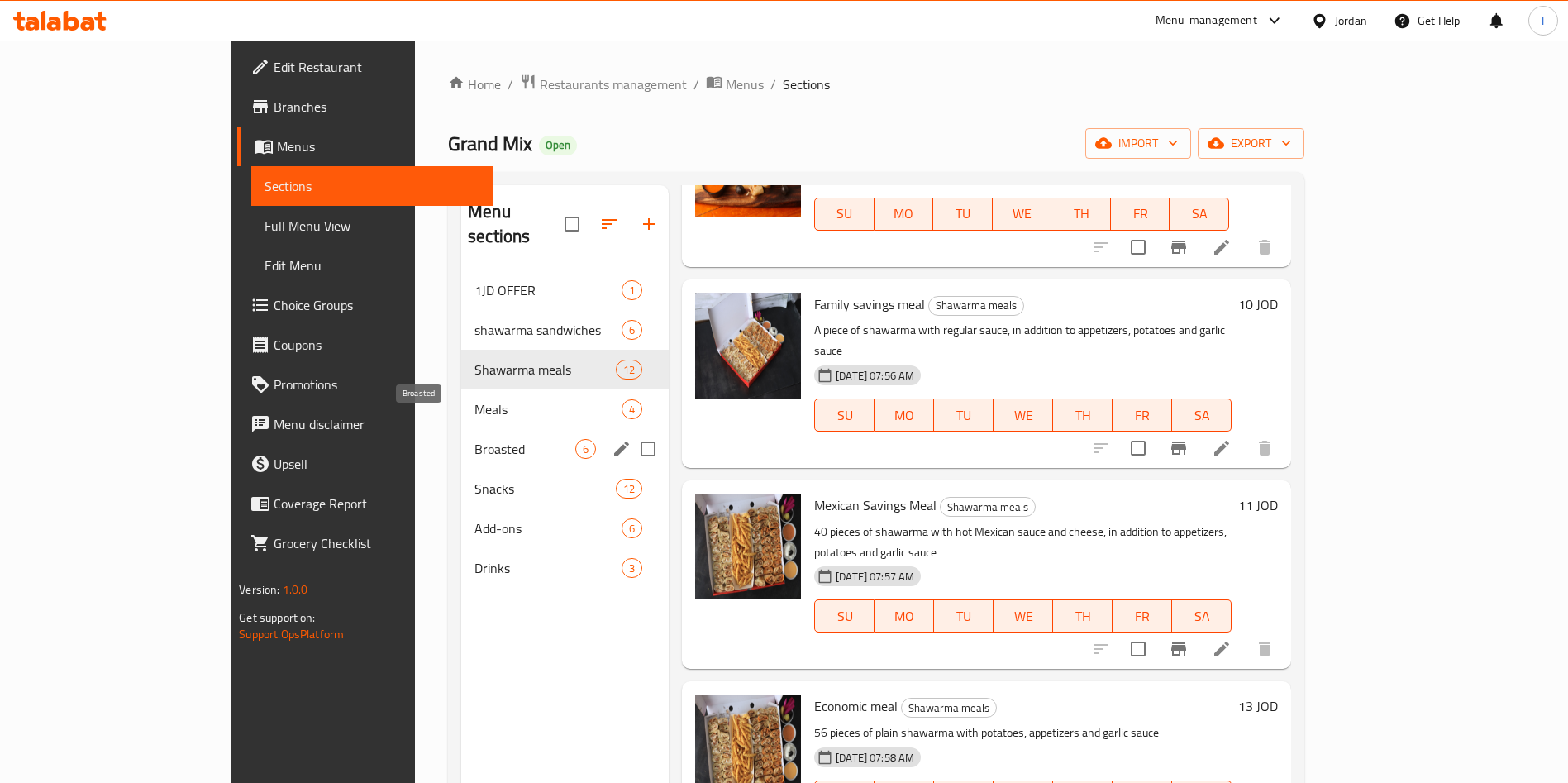
click at [474, 440] on span "Broasted" at bounding box center [524, 449] width 101 height 20
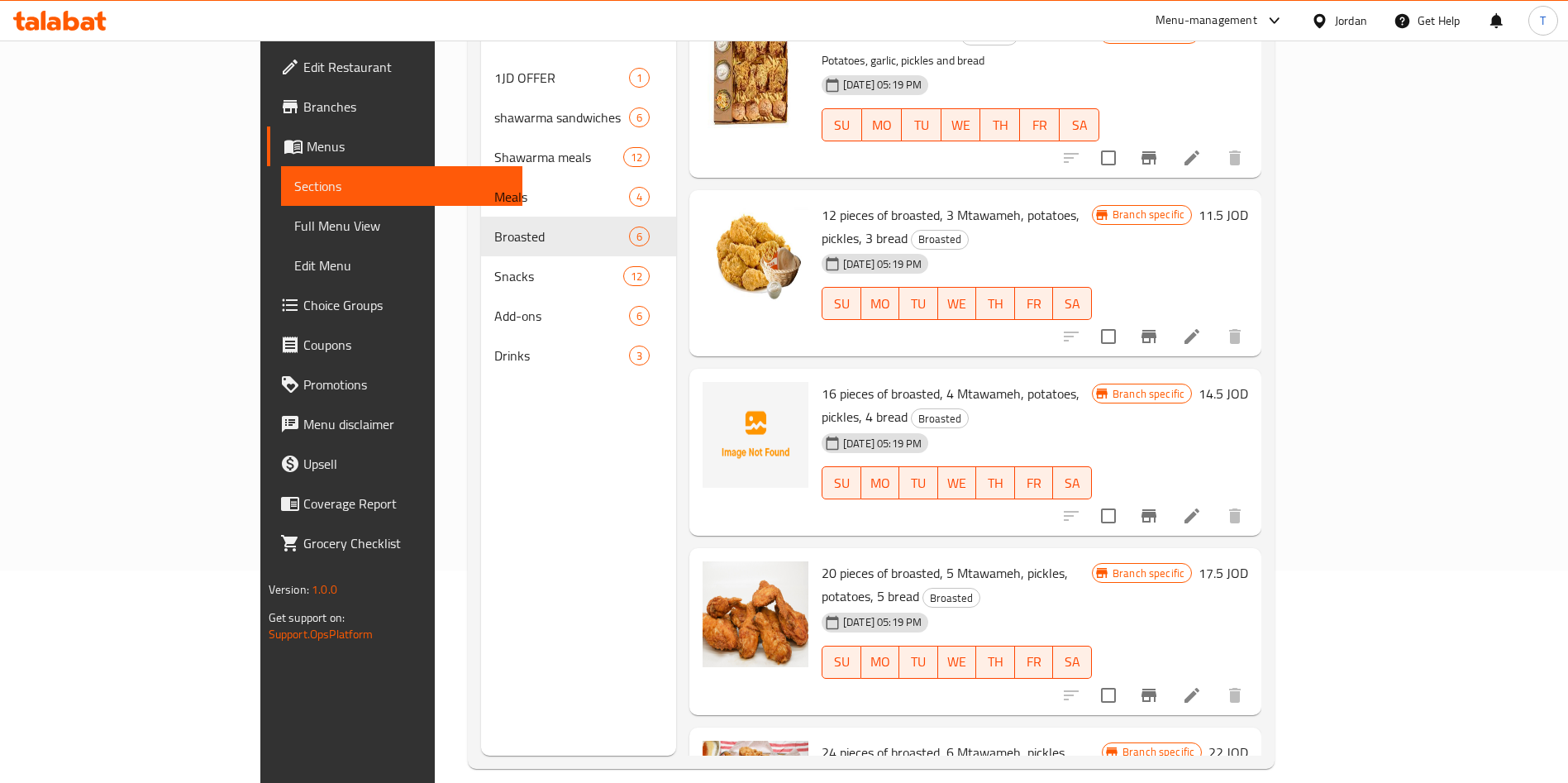
scroll to position [231, 0]
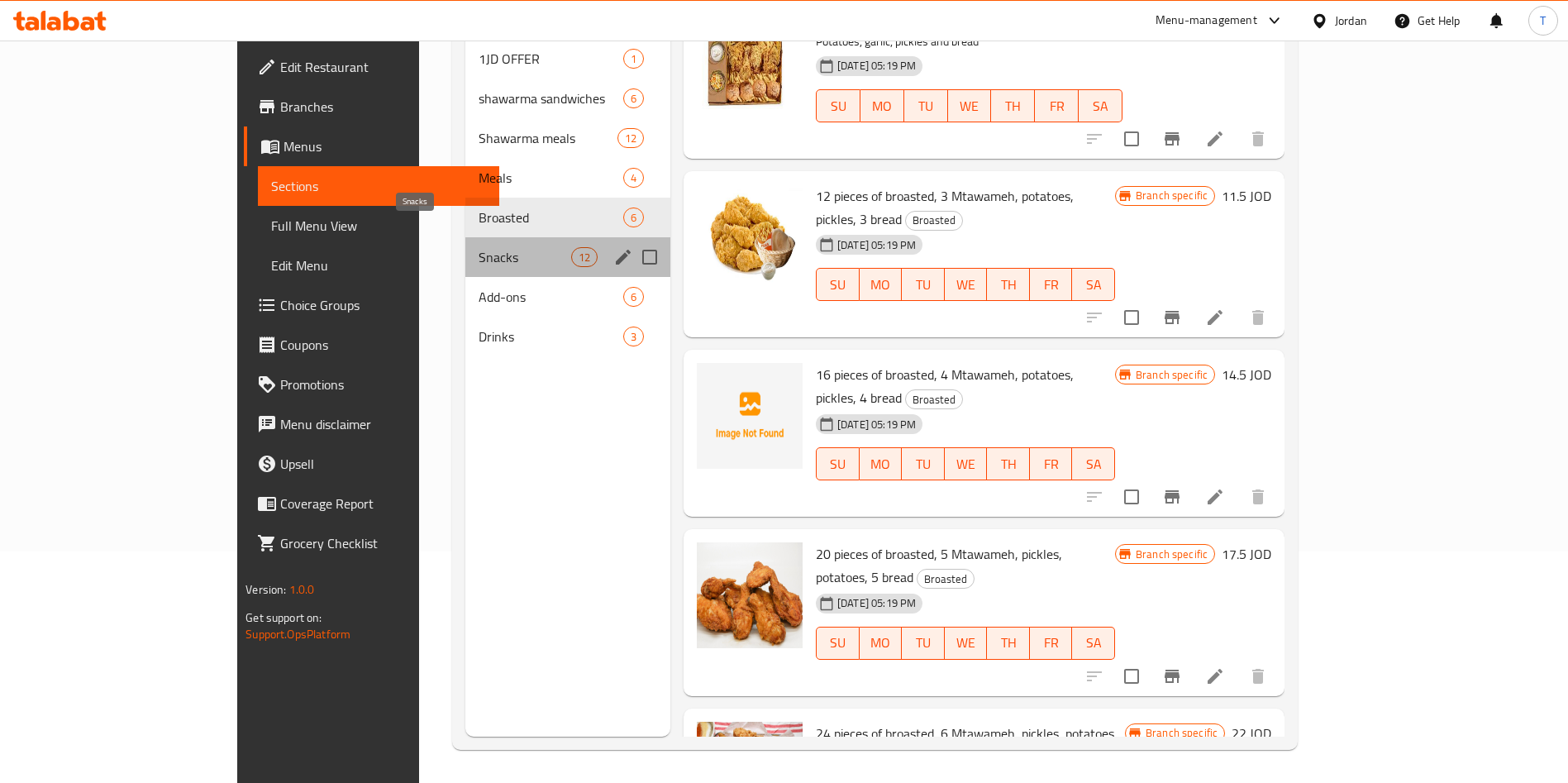
click at [479, 247] on span "Snacks" at bounding box center [524, 256] width 92 height 20
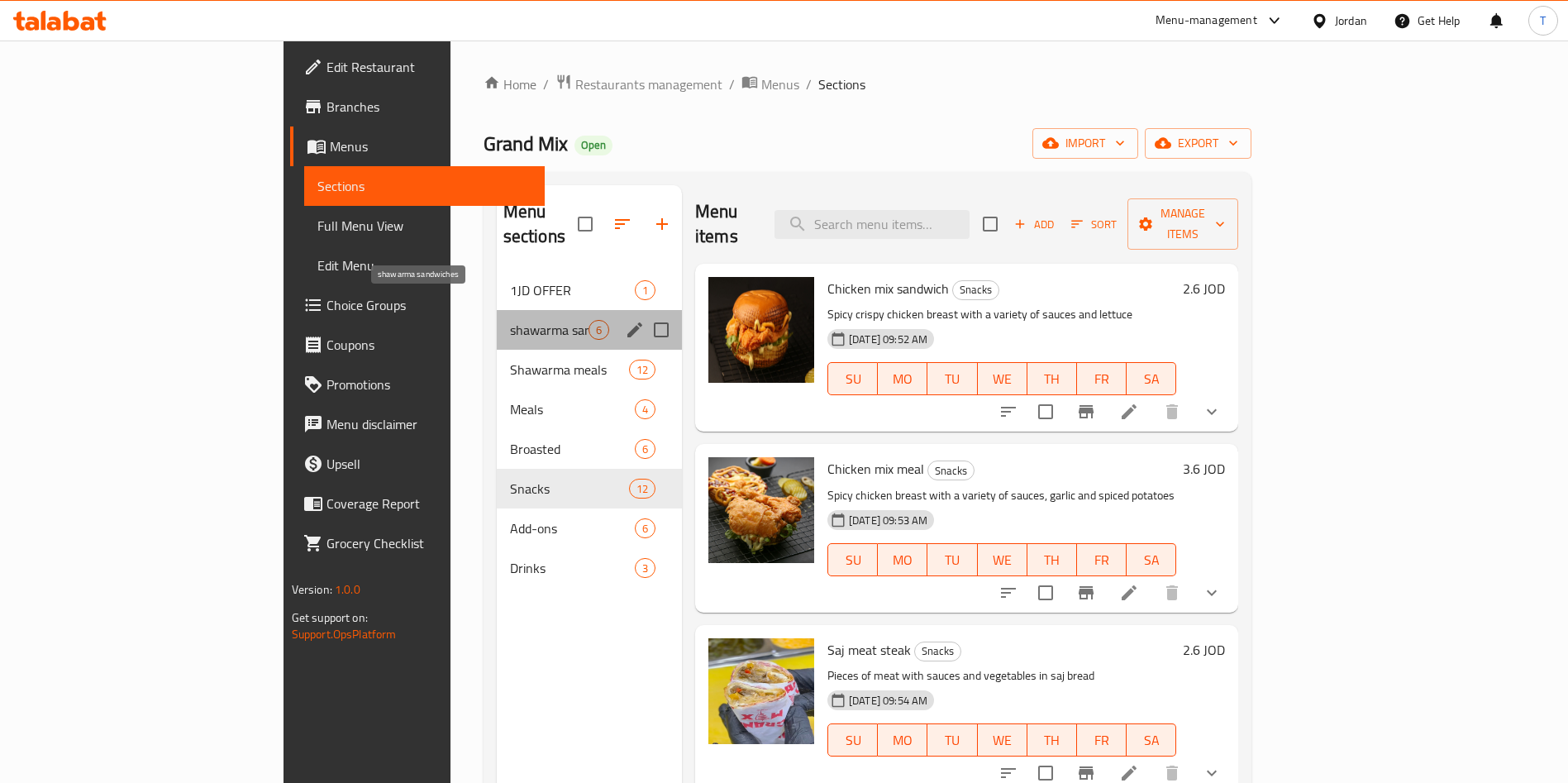
click at [510, 320] on span "shawarma sandwiches" at bounding box center [548, 330] width 78 height 20
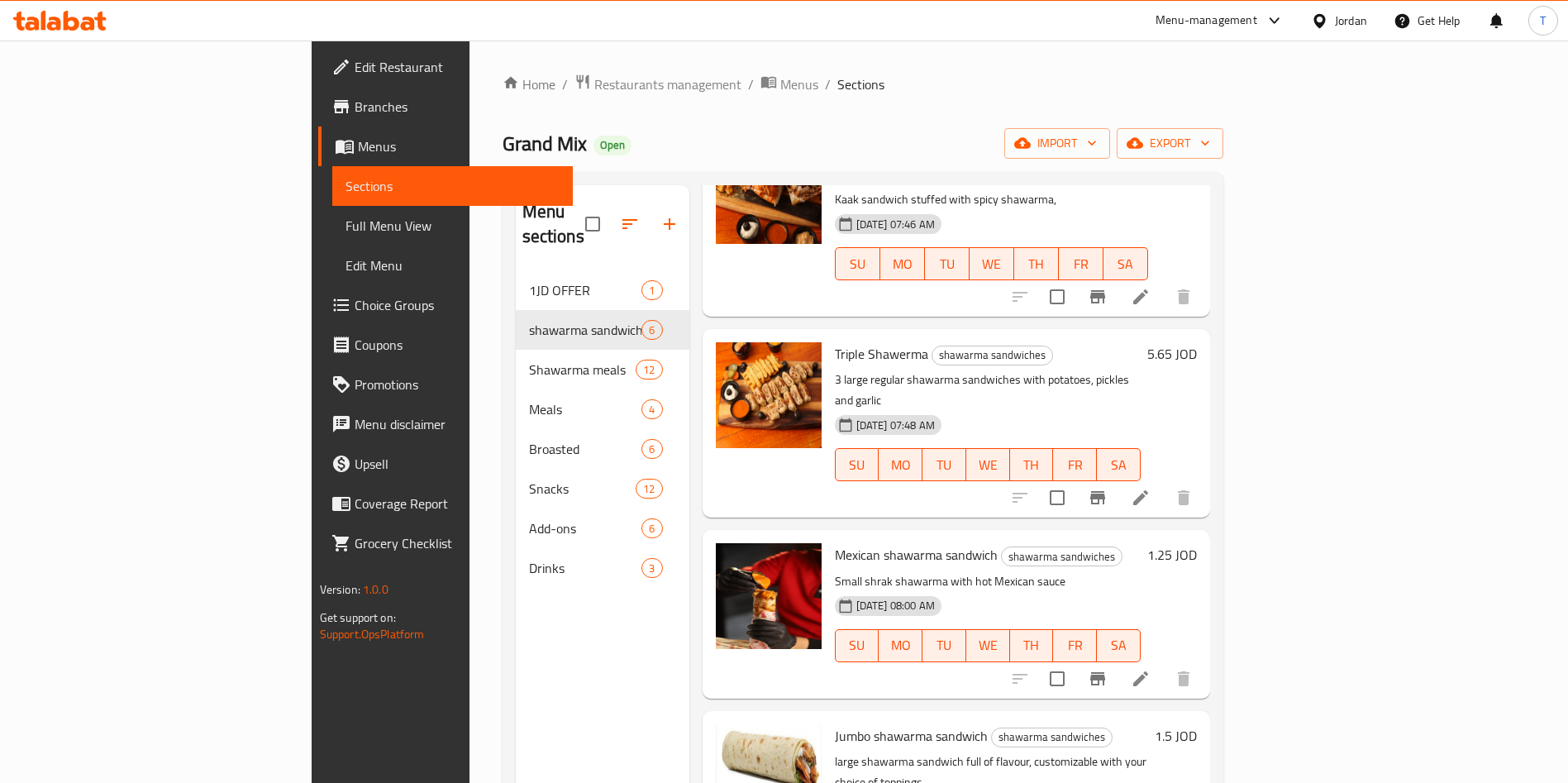
scroll to position [231, 0]
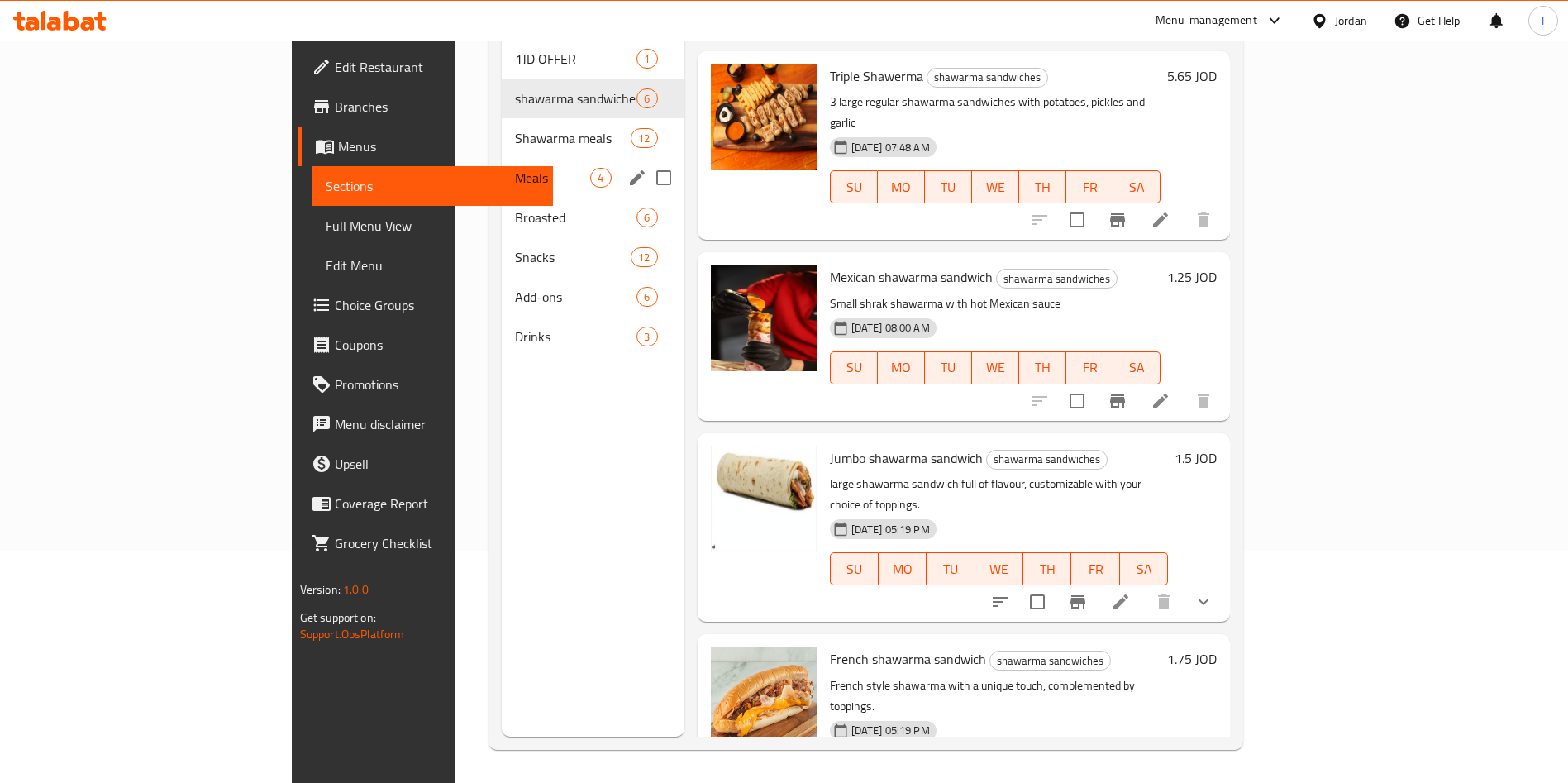
click at [502, 158] on div "Meals 4" at bounding box center [593, 177] width 182 height 40
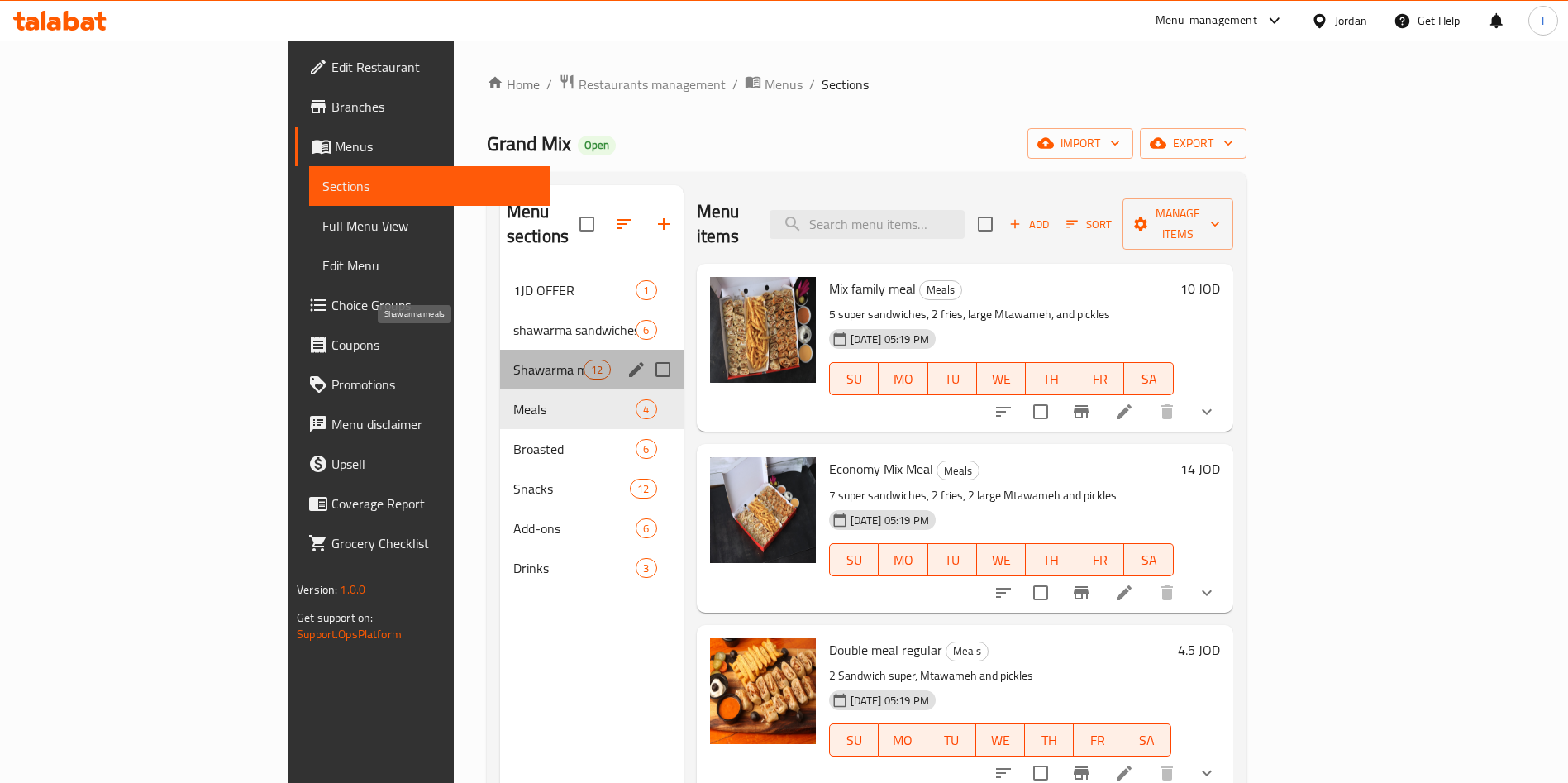
click at [514, 360] on span "Shawarma meals" at bounding box center [548, 369] width 70 height 20
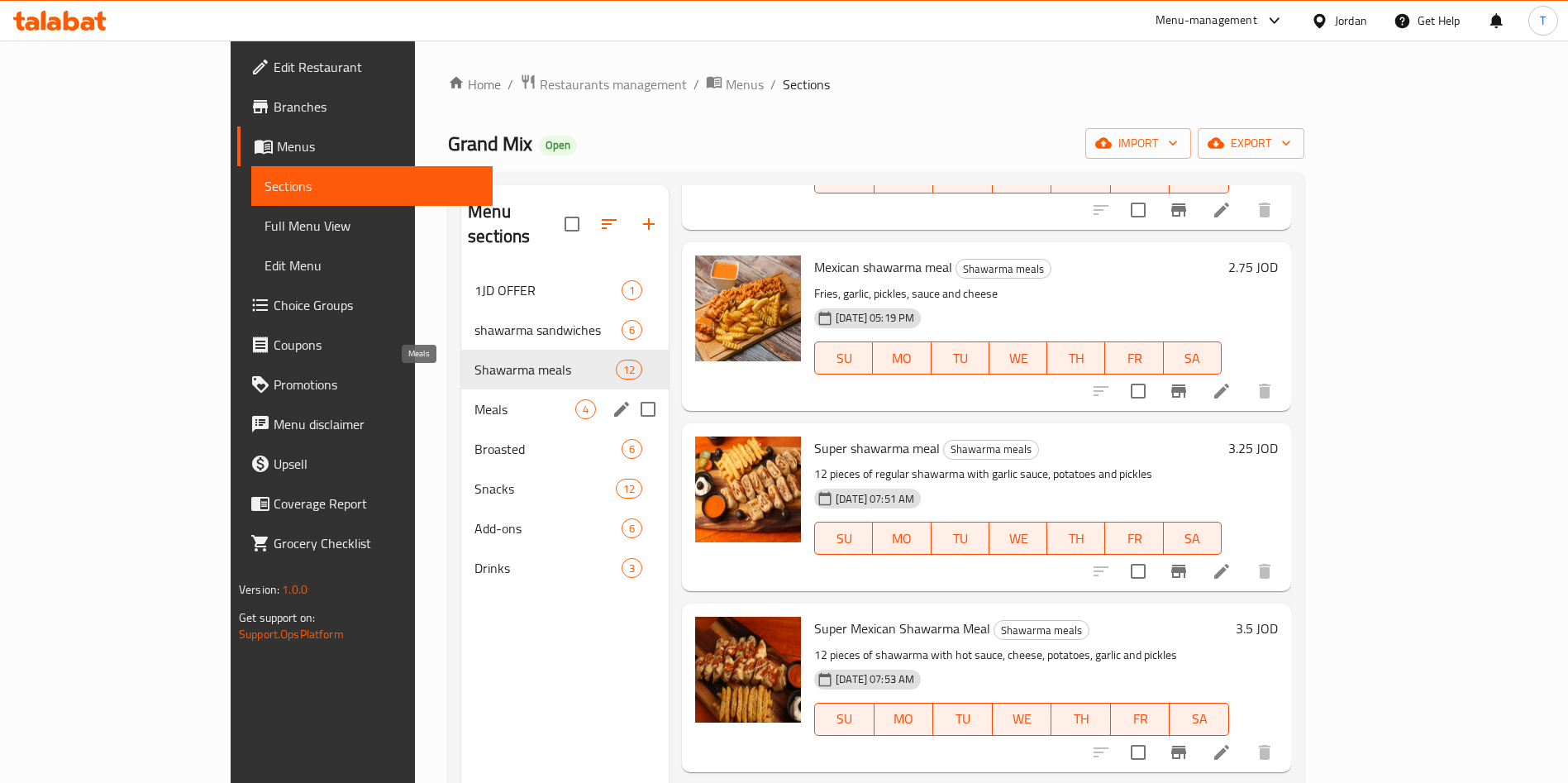
click at [474, 399] on span "Meals" at bounding box center [524, 409] width 101 height 20
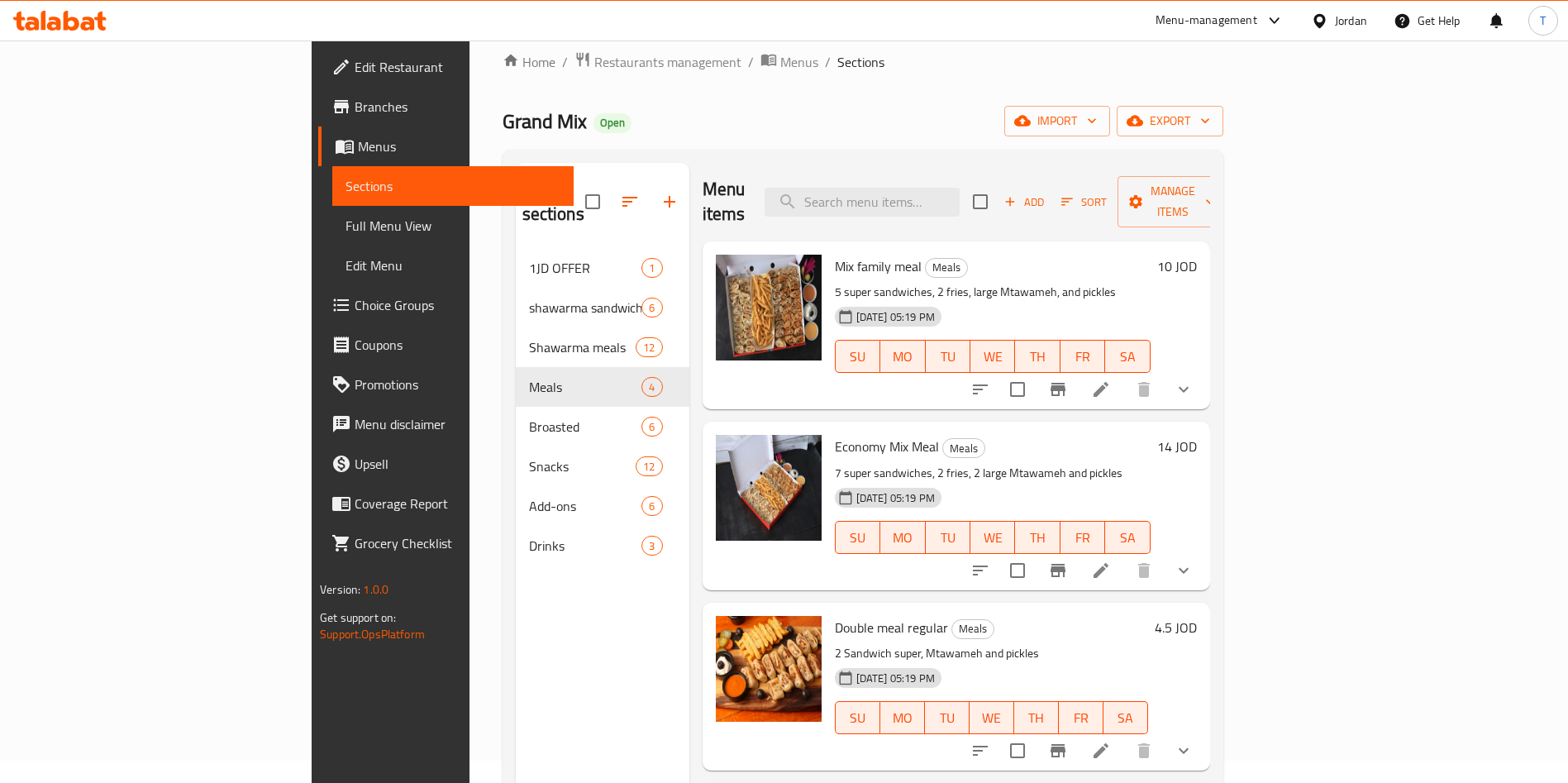
scroll to position [24, 0]
click at [1111, 378] on icon at bounding box center [1101, 388] width 20 height 20
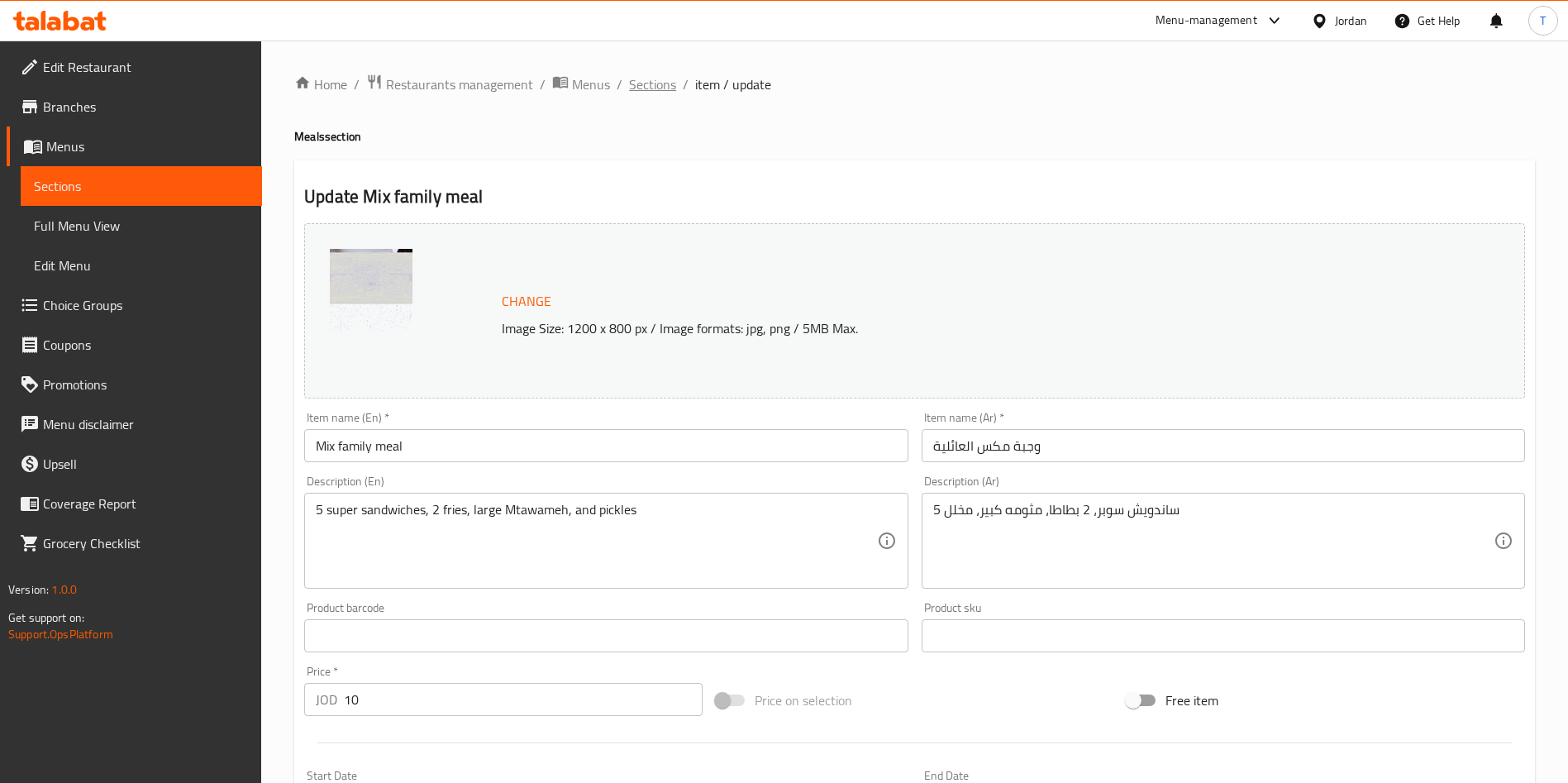
click at [666, 79] on span "Sections" at bounding box center [652, 84] width 47 height 20
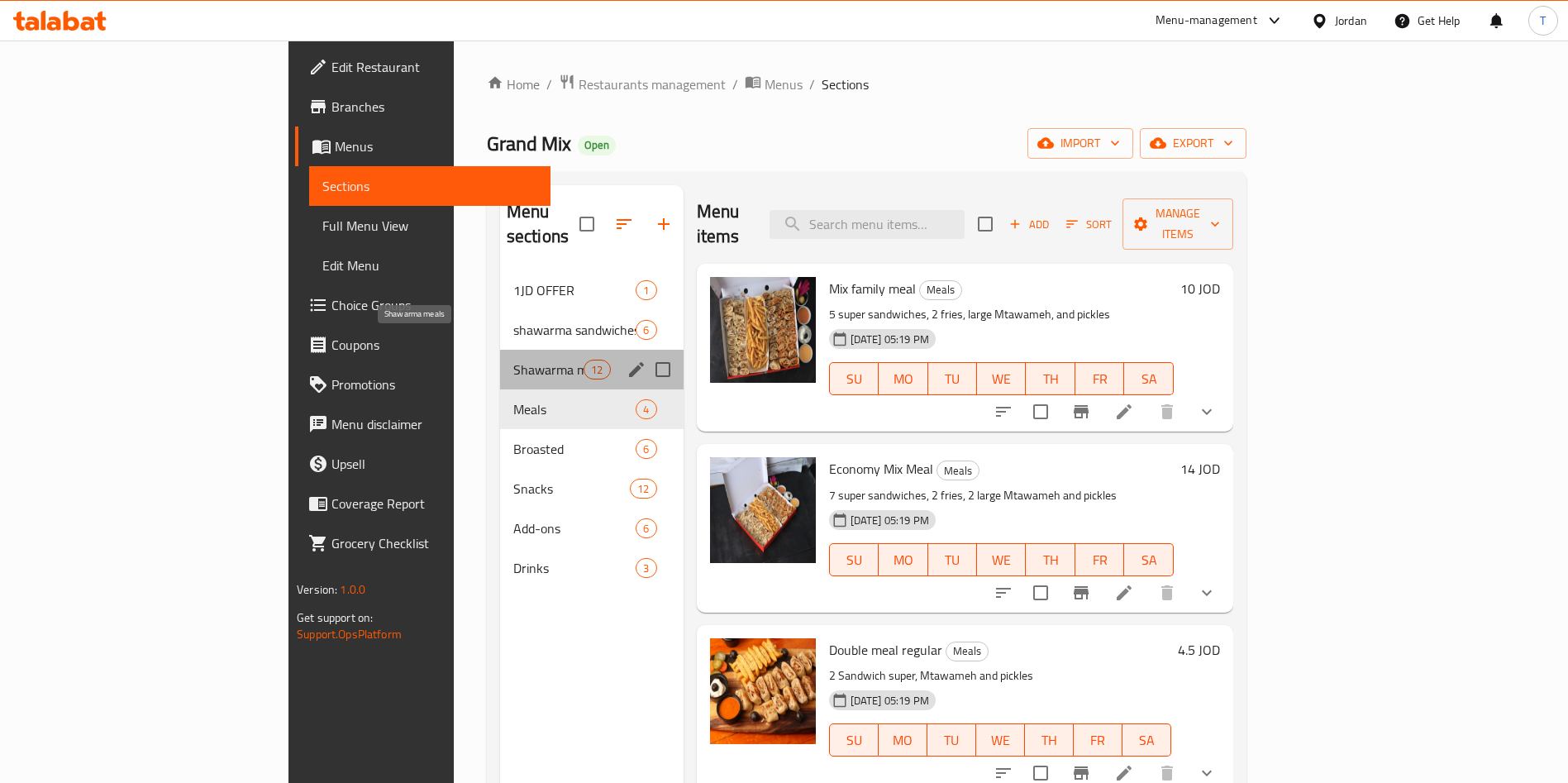
click at [514, 360] on span "Shawarma meals" at bounding box center [548, 369] width 70 height 20
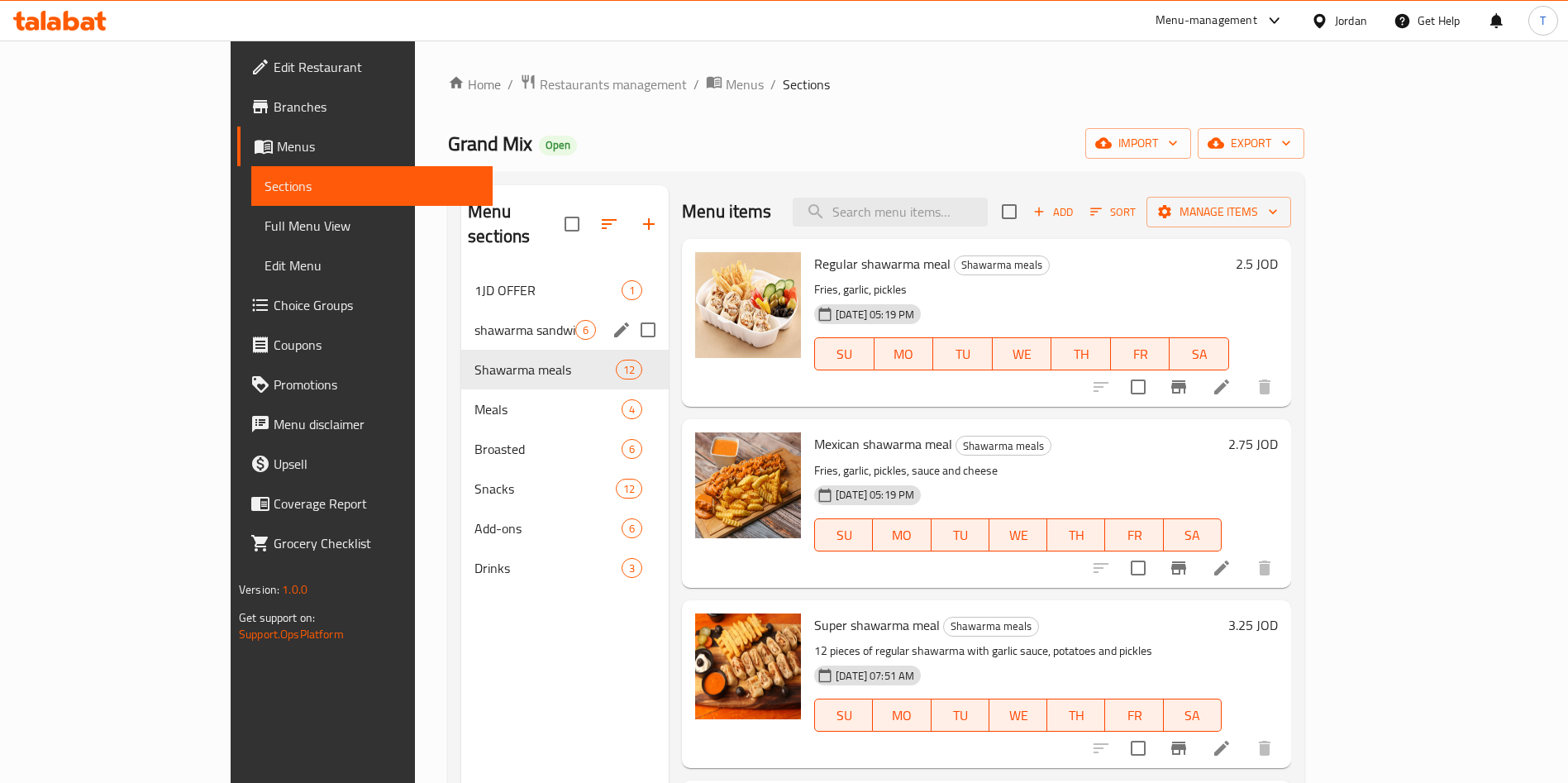
click at [462, 317] on div "shawarma sandwiches 6" at bounding box center [565, 330] width 207 height 40
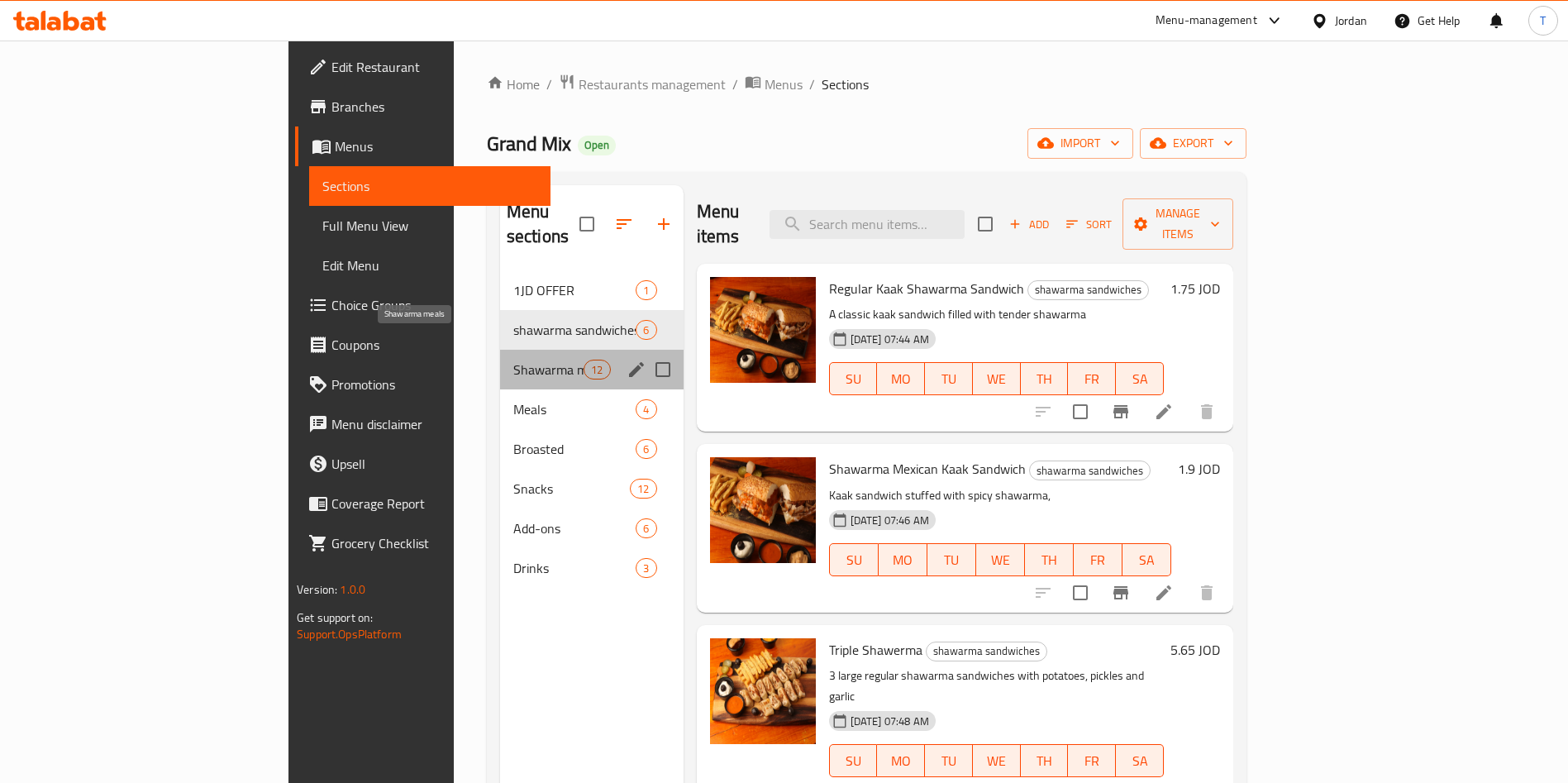
click at [514, 360] on span "Shawarma meals" at bounding box center [548, 369] width 70 height 20
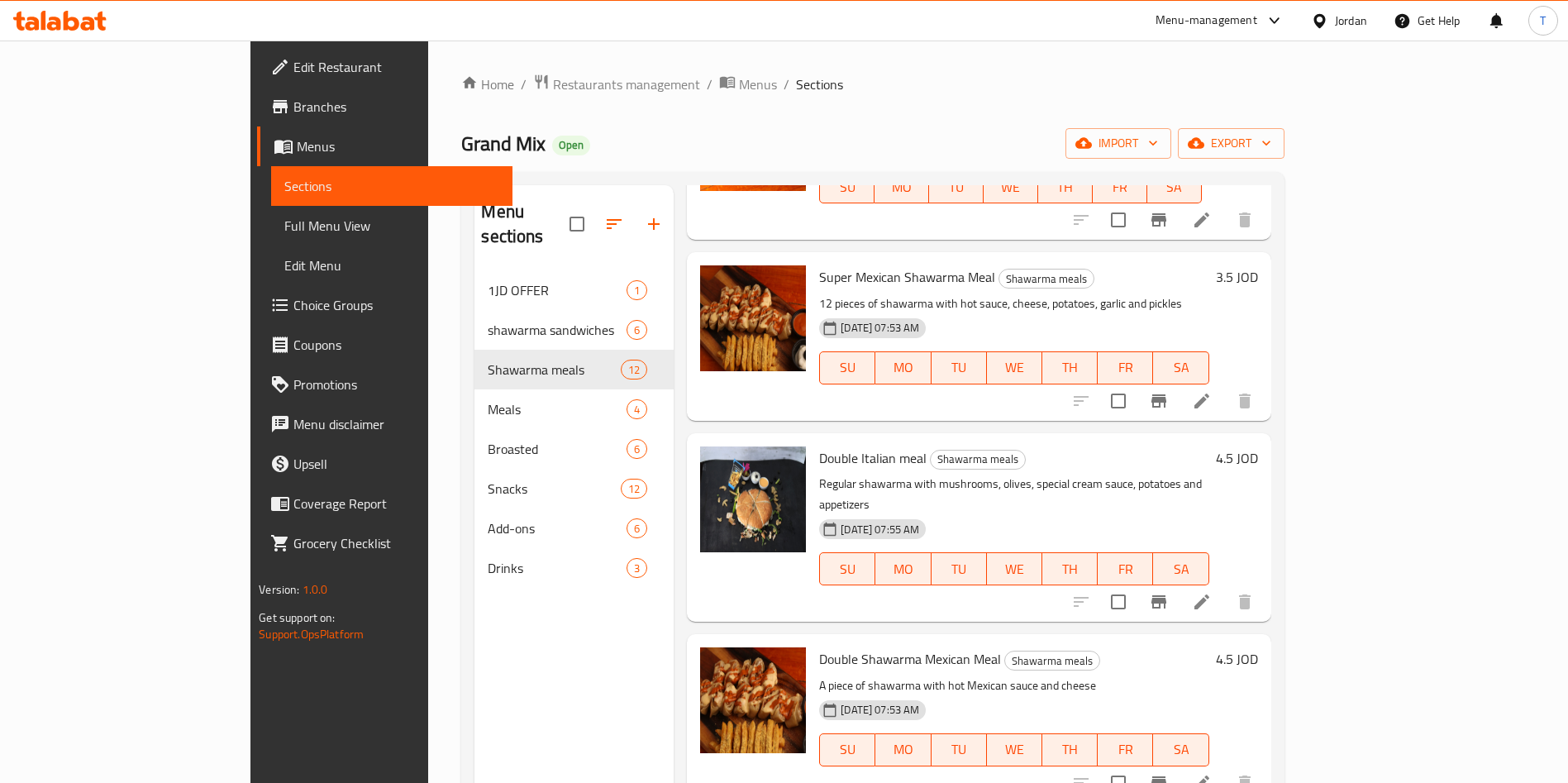
scroll to position [561, 0]
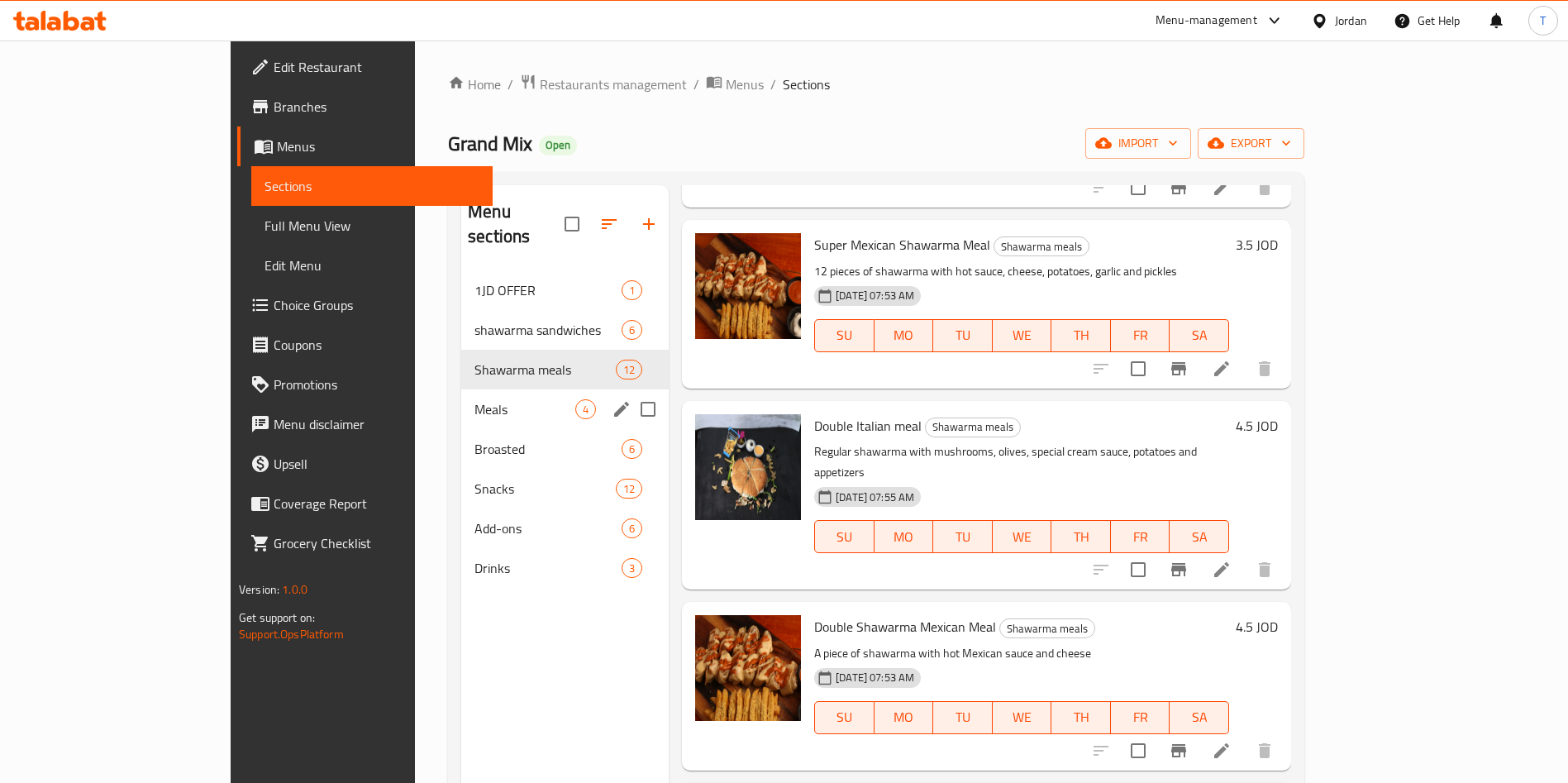
click at [462, 394] on div "Meals 4" at bounding box center [565, 409] width 207 height 40
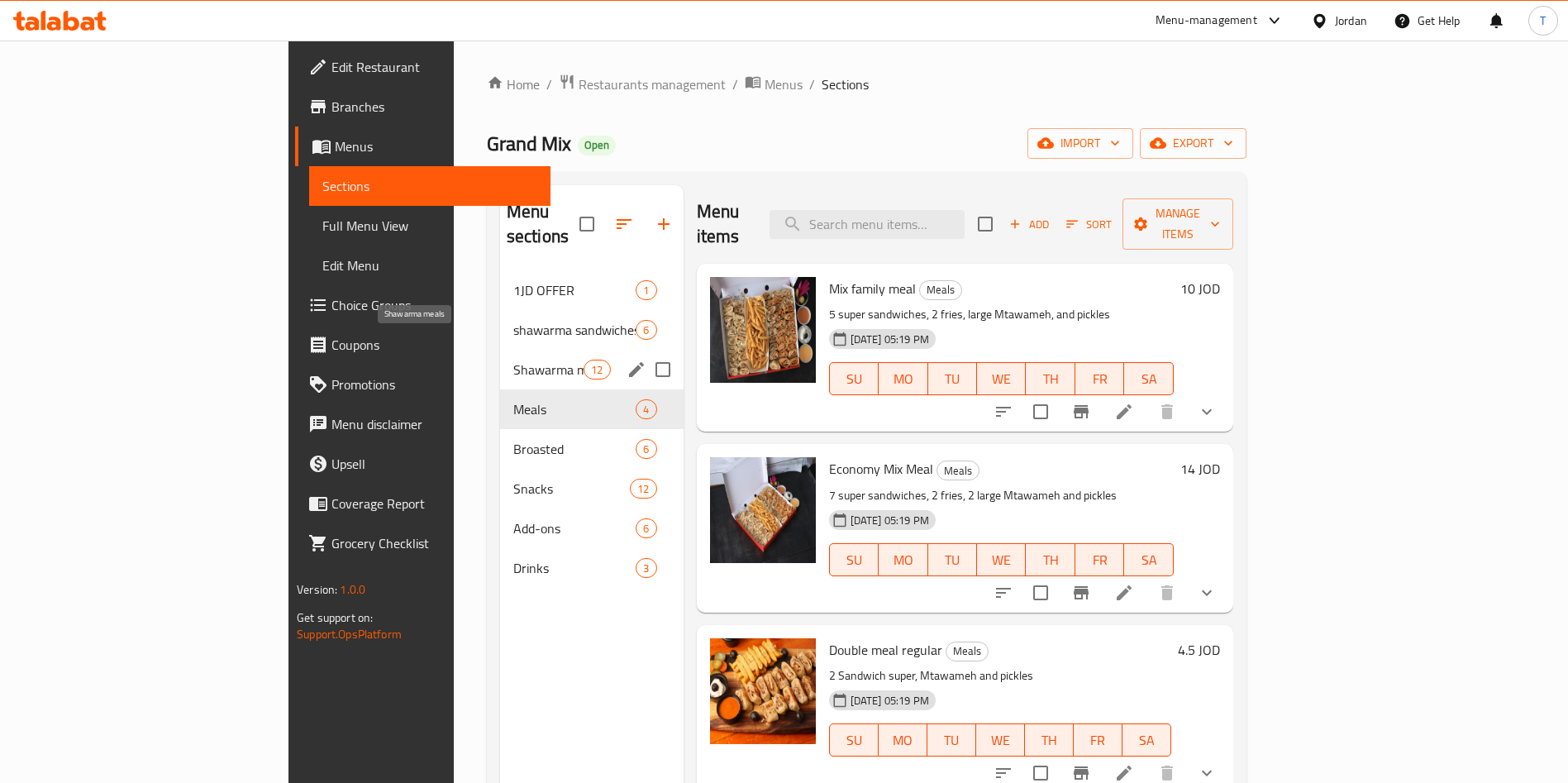
click at [514, 360] on span "Shawarma meals" at bounding box center [548, 369] width 70 height 20
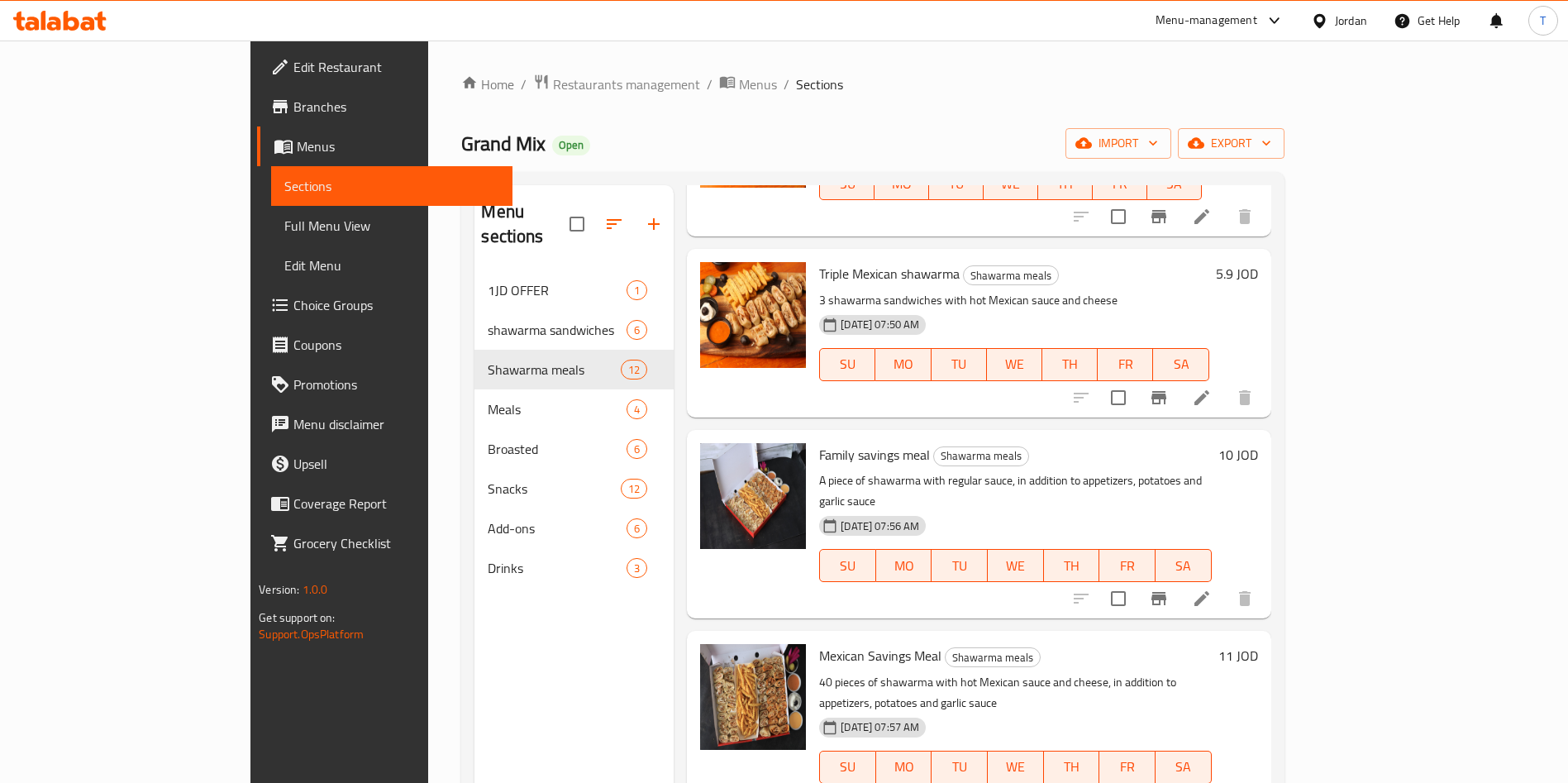
scroll to position [1410, 0]
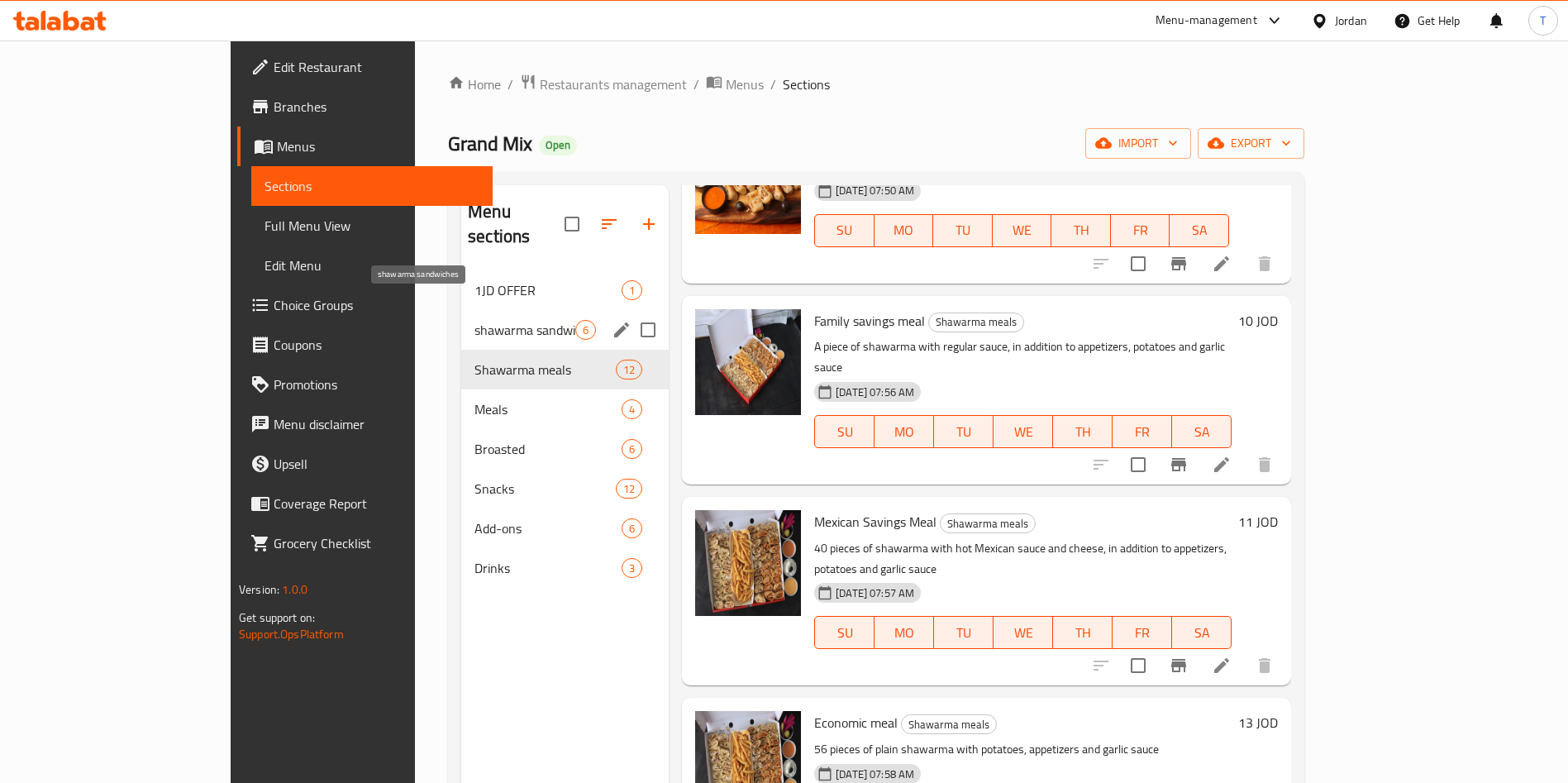
click at [474, 320] on span "shawarma sandwiches" at bounding box center [524, 330] width 101 height 20
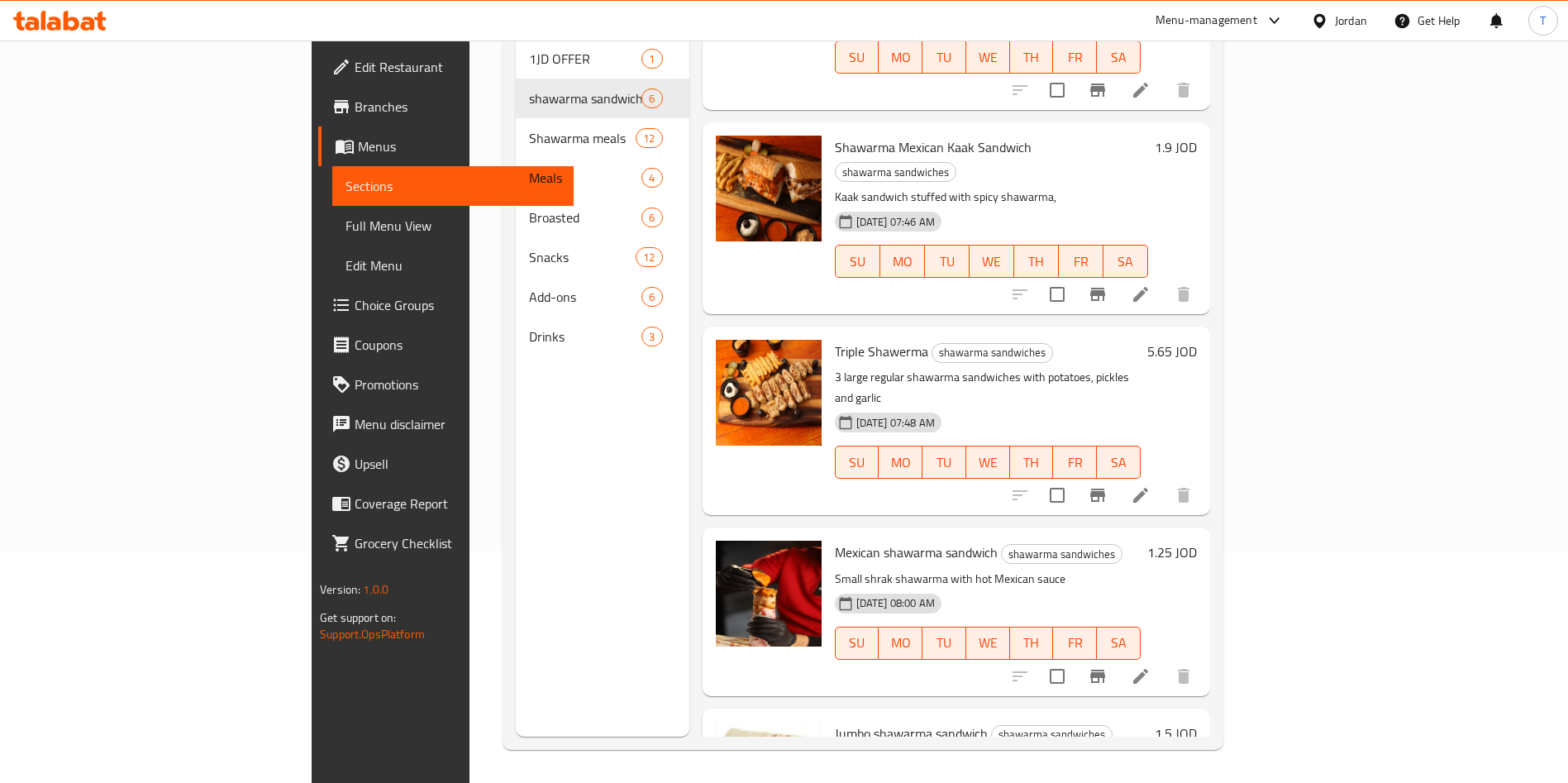
scroll to position [116, 0]
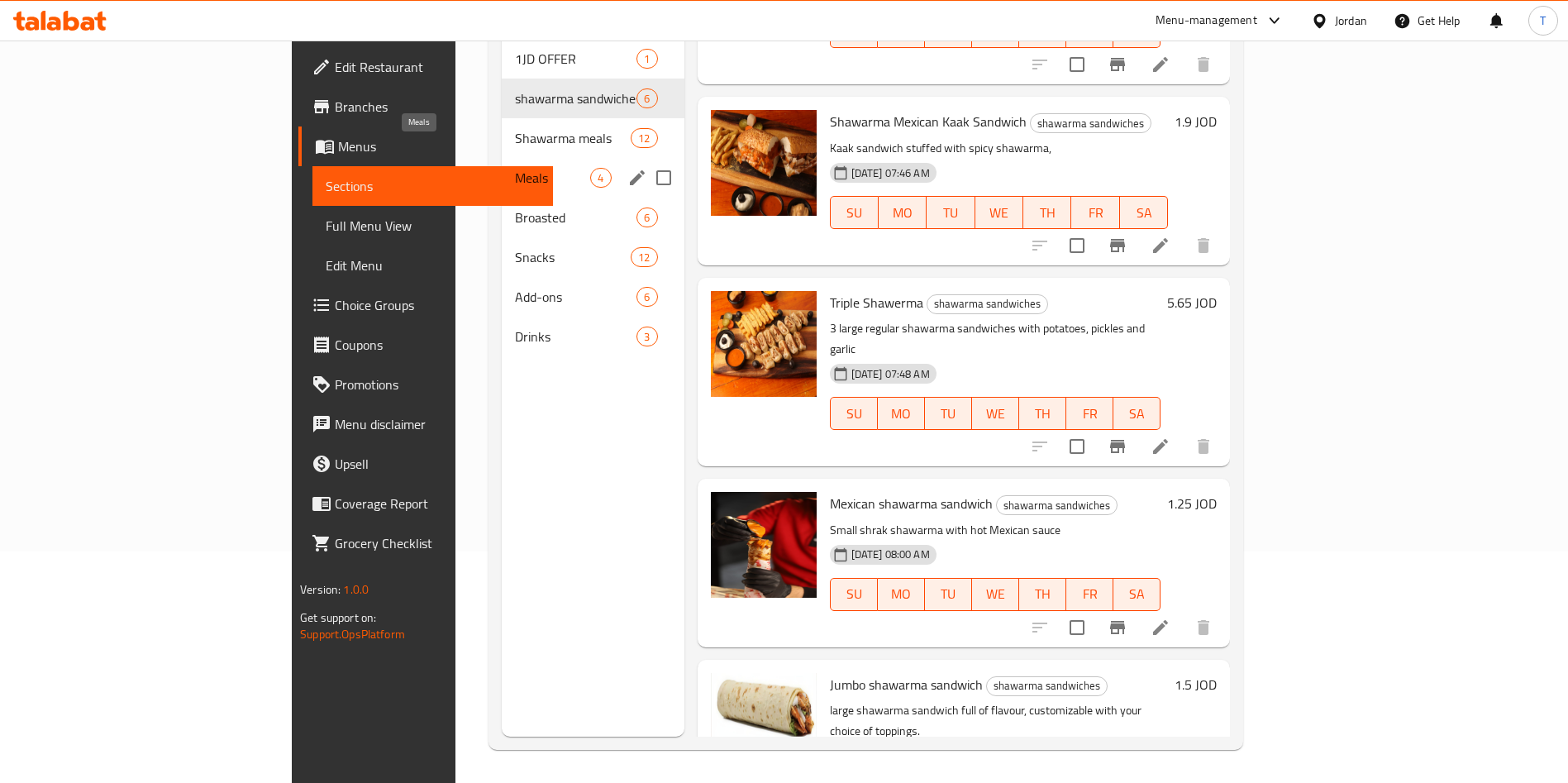
click at [515, 168] on span "Meals" at bounding box center [552, 177] width 75 height 20
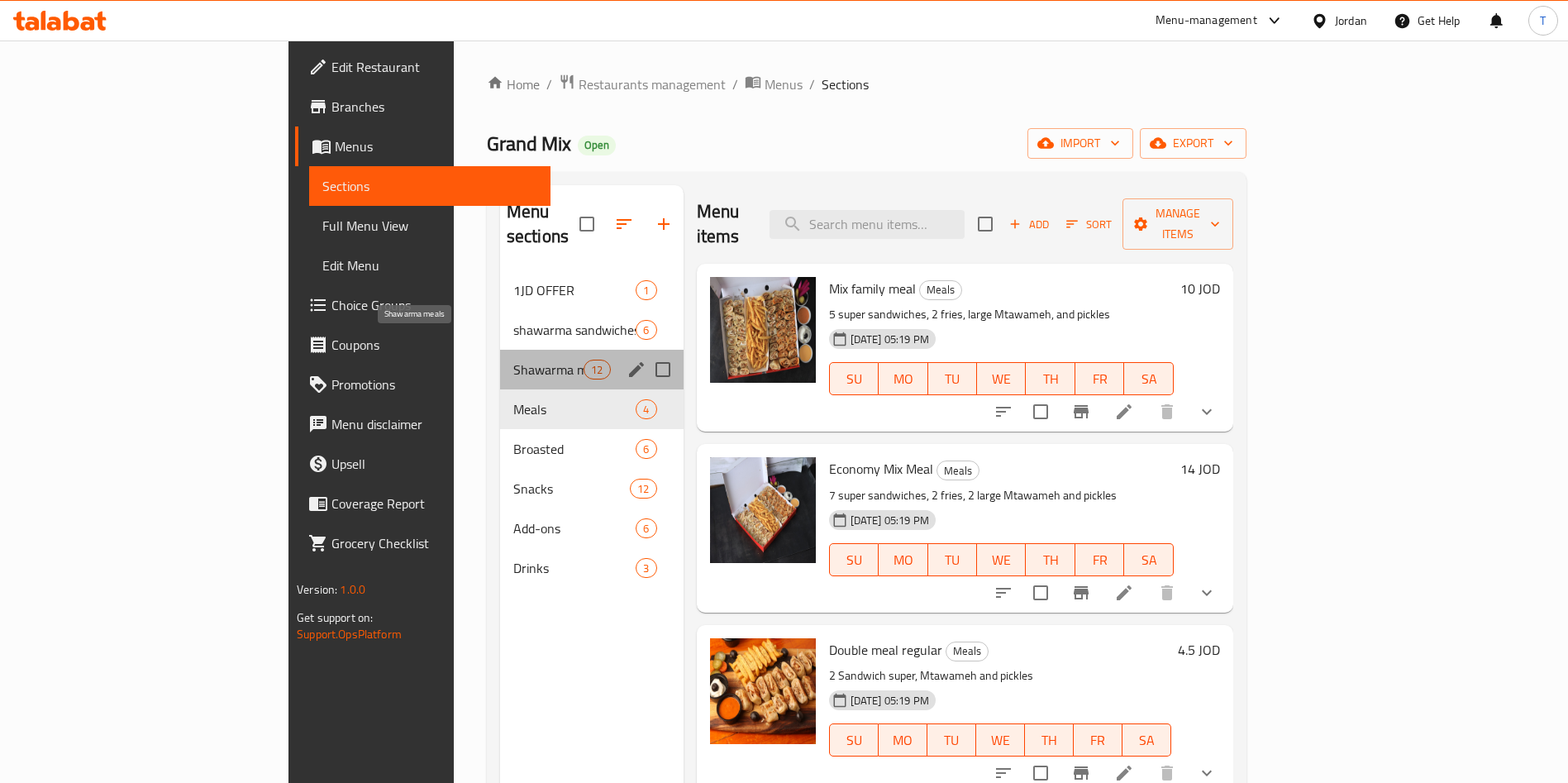
click at [514, 360] on span "Shawarma meals" at bounding box center [548, 369] width 70 height 20
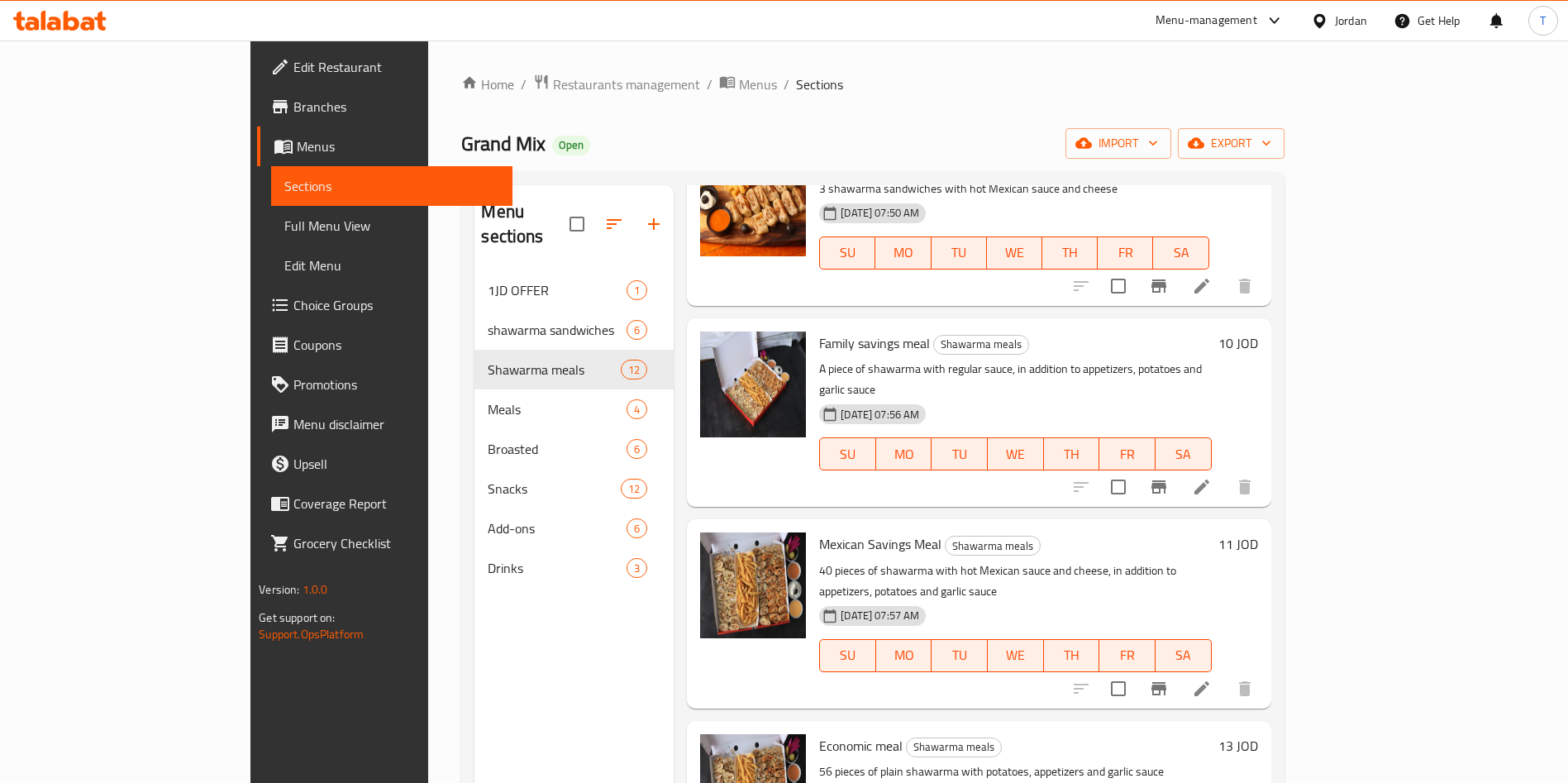
scroll to position [1415, 0]
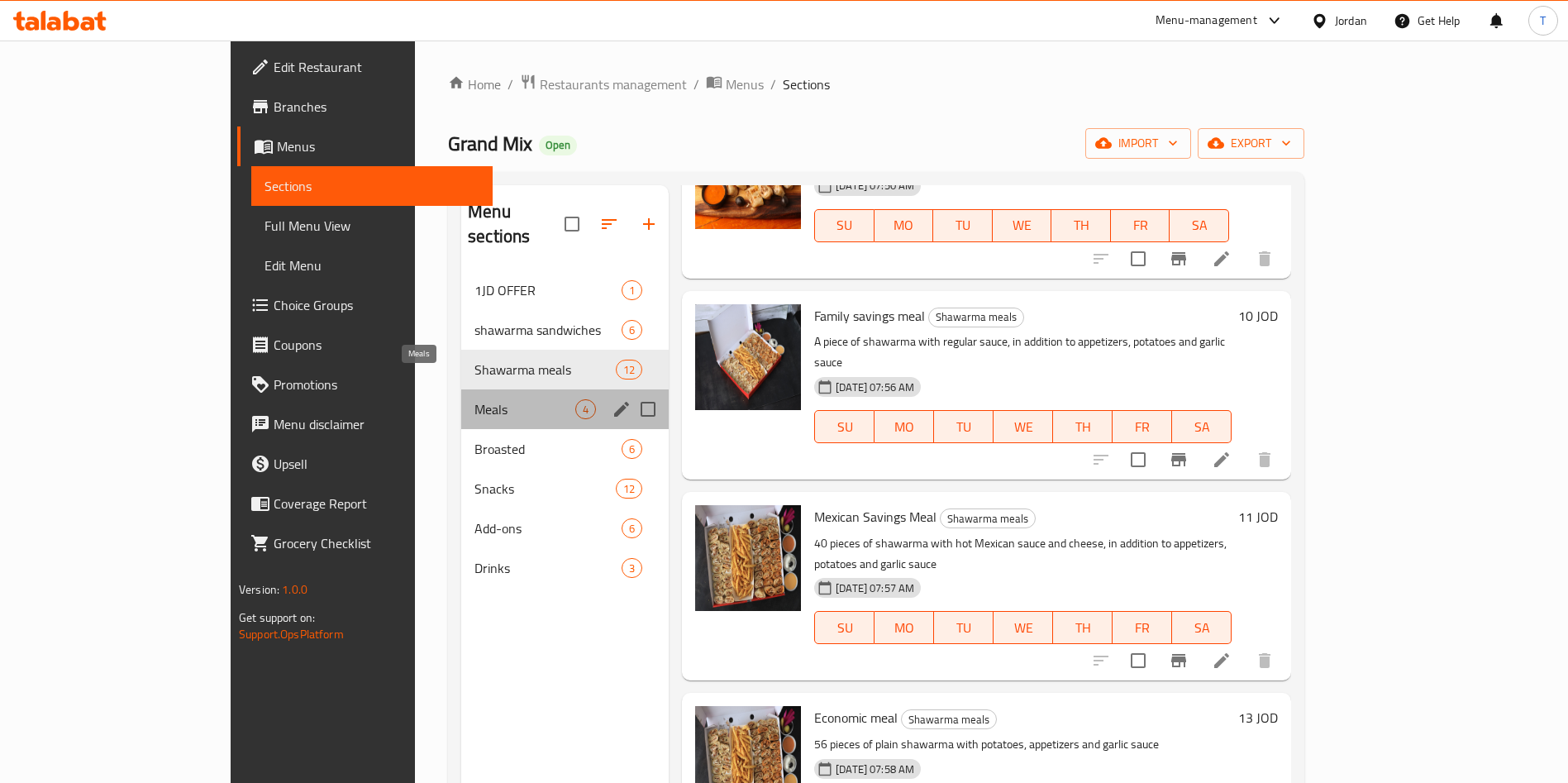
click at [474, 399] on span "Meals" at bounding box center [524, 409] width 101 height 20
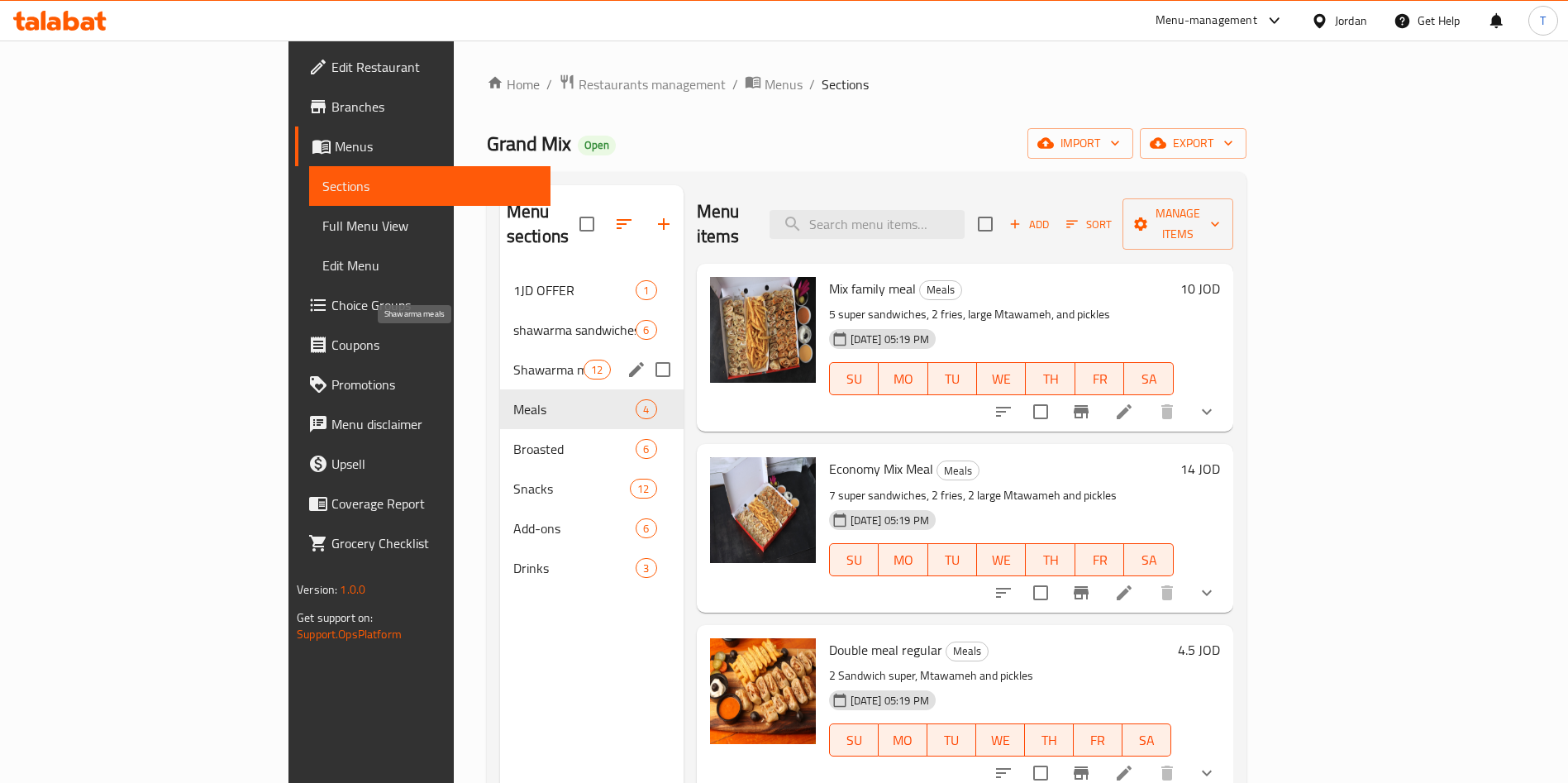
click at [514, 360] on span "Shawarma meals" at bounding box center [548, 369] width 70 height 20
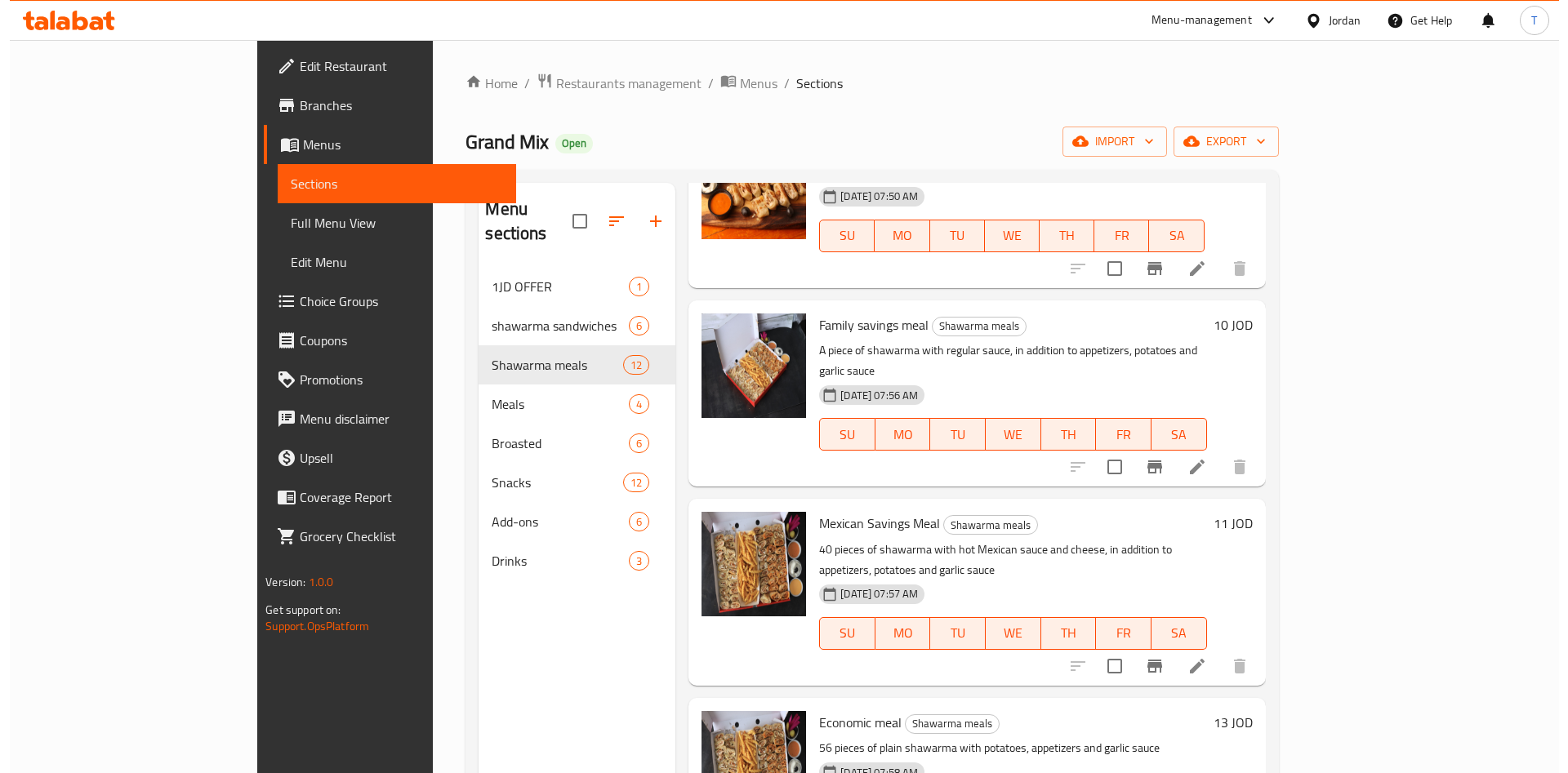
scroll to position [228, 0]
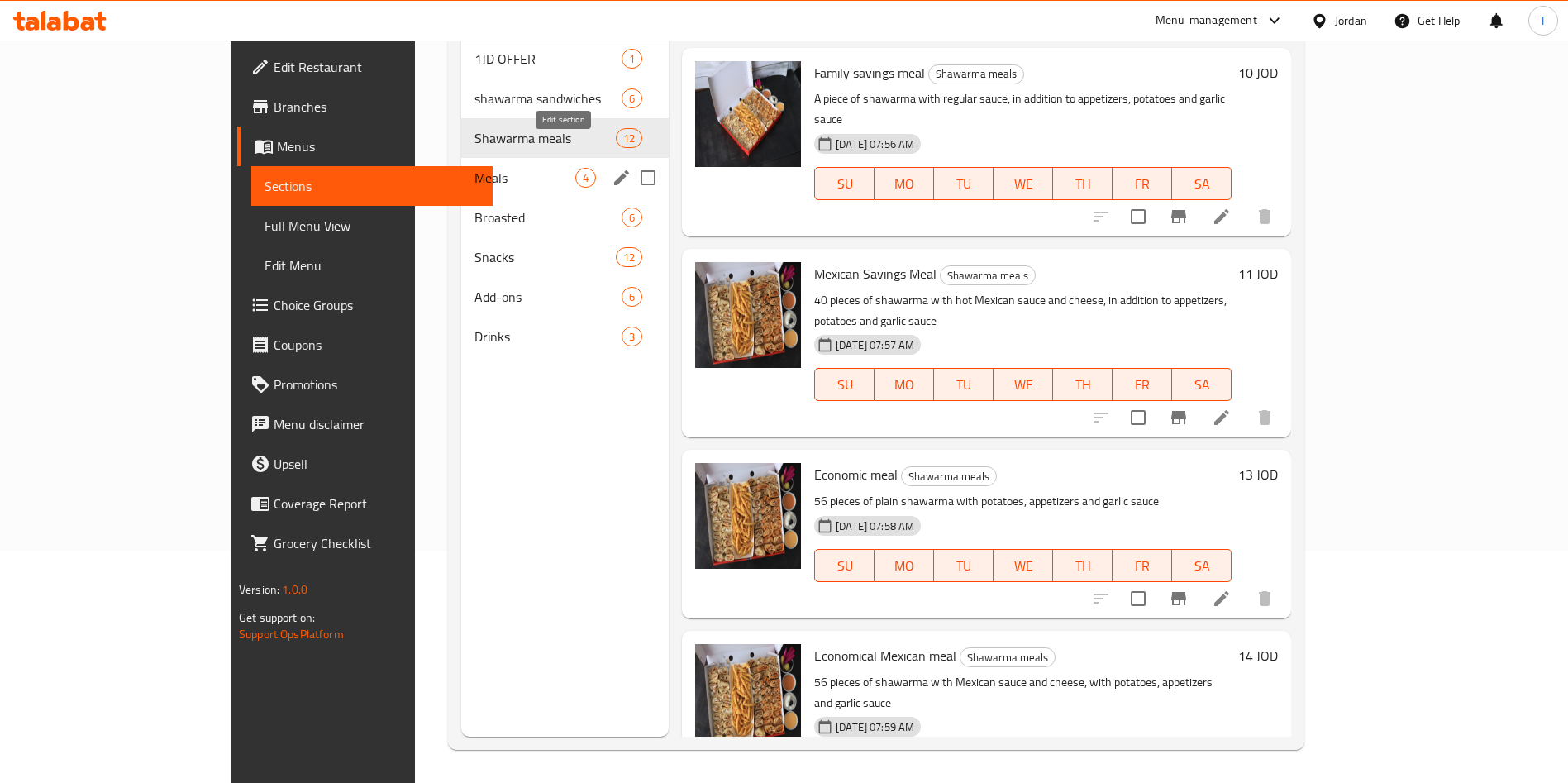
click at [614, 171] on icon "edit" at bounding box center [621, 177] width 14 height 14
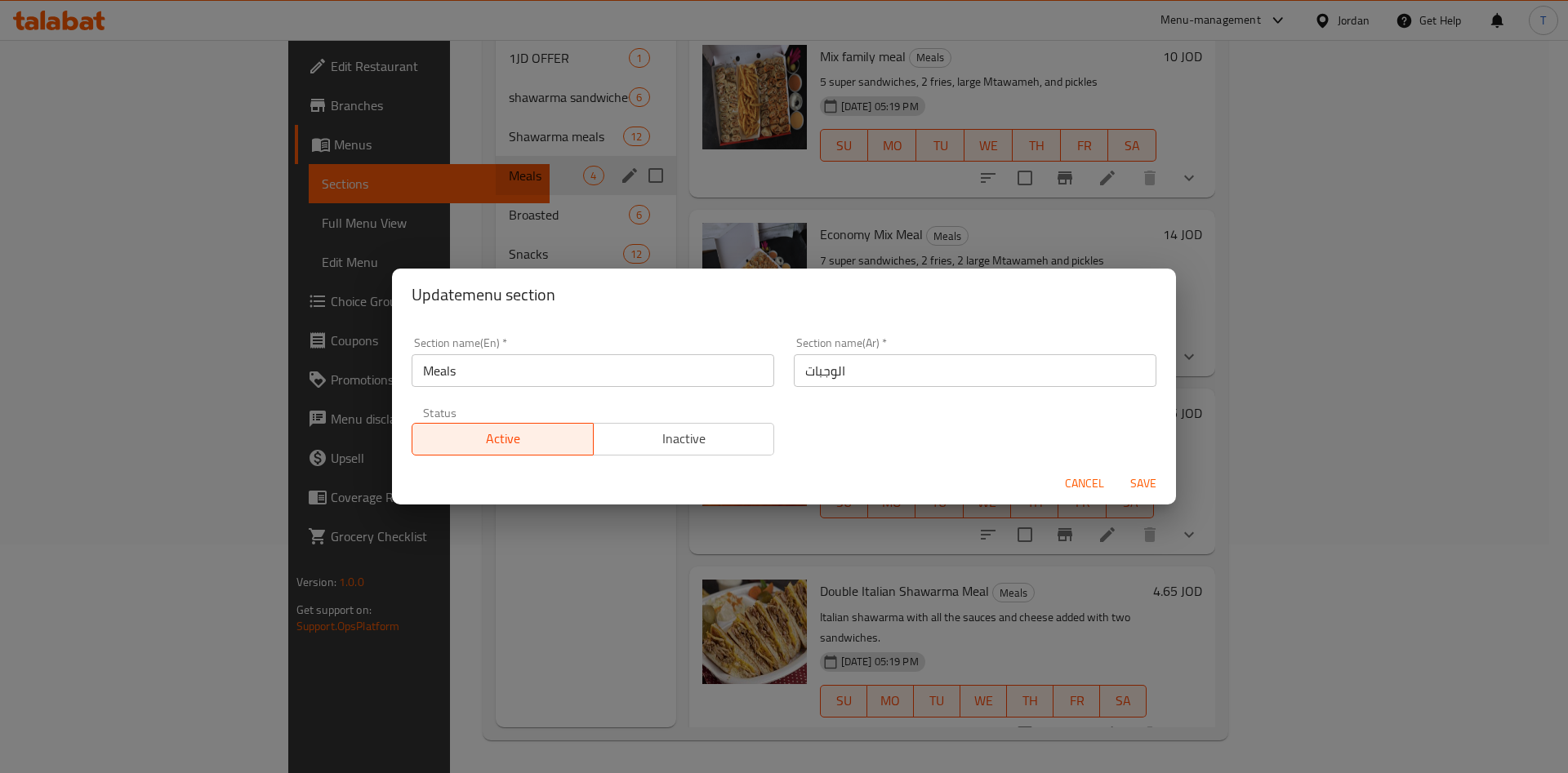
click at [669, 452] on button "Inactive" at bounding box center [684, 439] width 182 height 32
click at [1164, 489] on div "Cancel Save" at bounding box center [784, 484] width 784 height 43
click at [1157, 484] on span "Save" at bounding box center [1142, 484] width 39 height 20
